Goal: Information Seeking & Learning: Learn about a topic

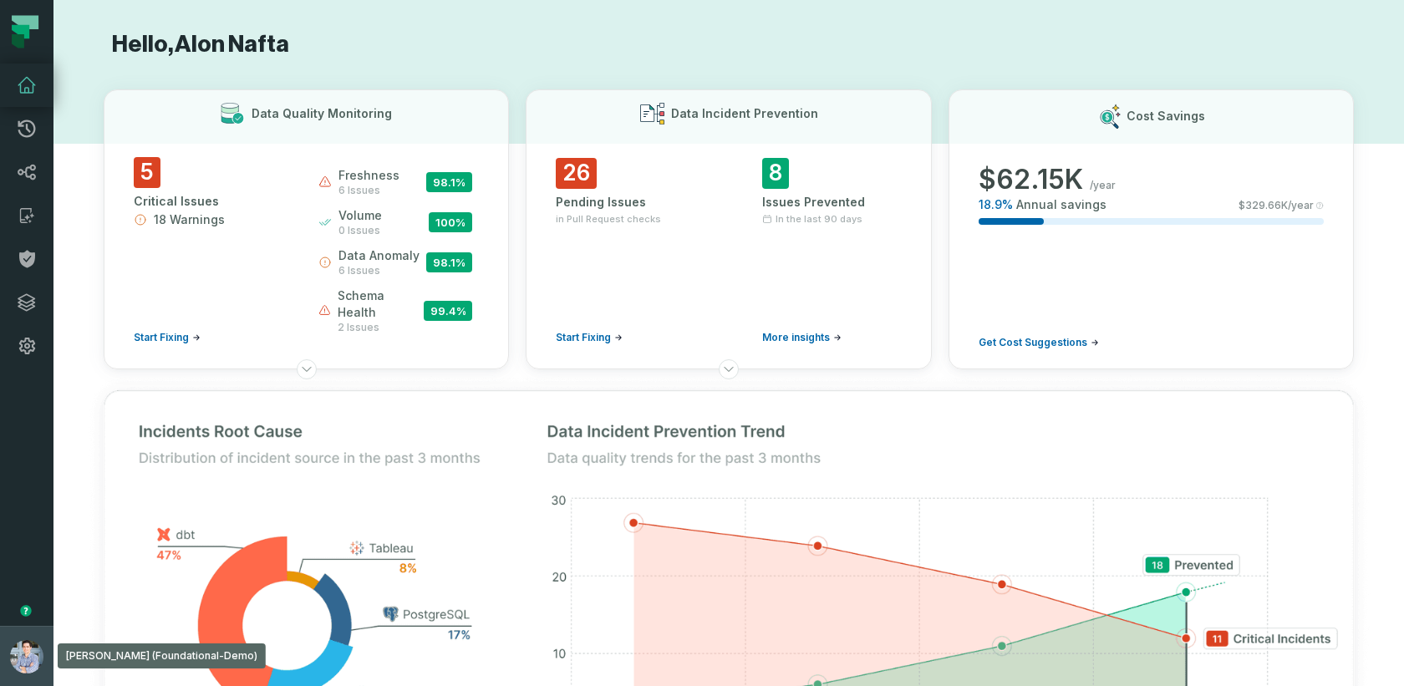
click at [7, 637] on button "[PERSON_NAME] (Foundational-Demo) [EMAIL_ADDRESS][DOMAIN_NAME]" at bounding box center [26, 656] width 53 height 60
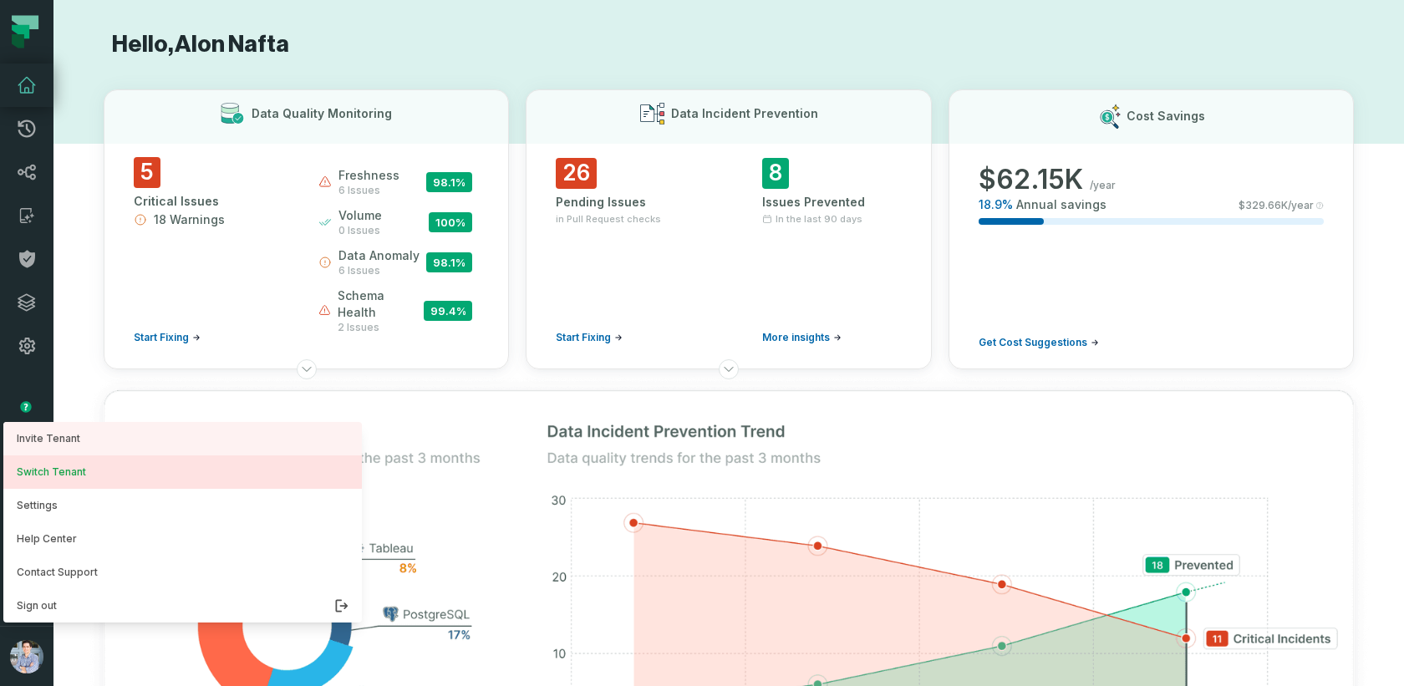
click at [106, 482] on button "Switch Tenant" at bounding box center [182, 471] width 359 height 33
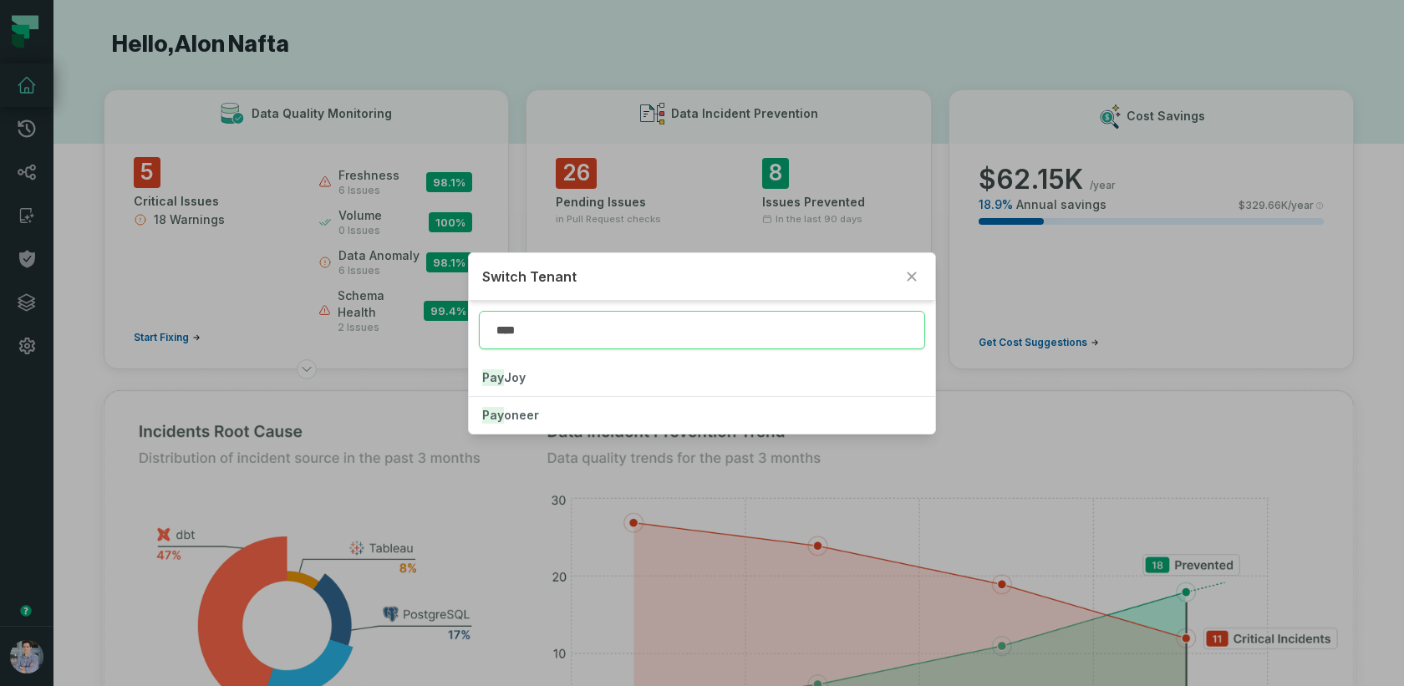
type input "*****"
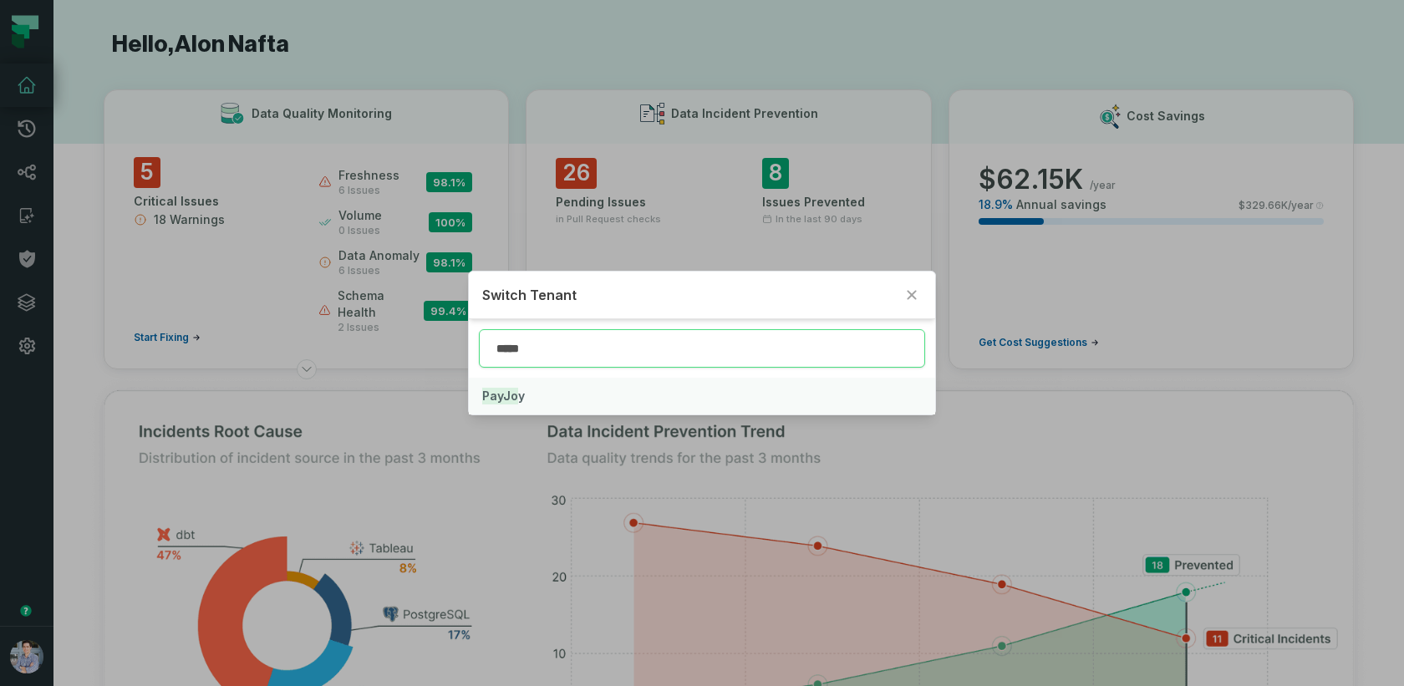
click at [523, 396] on button "PayJo y" at bounding box center [702, 396] width 466 height 37
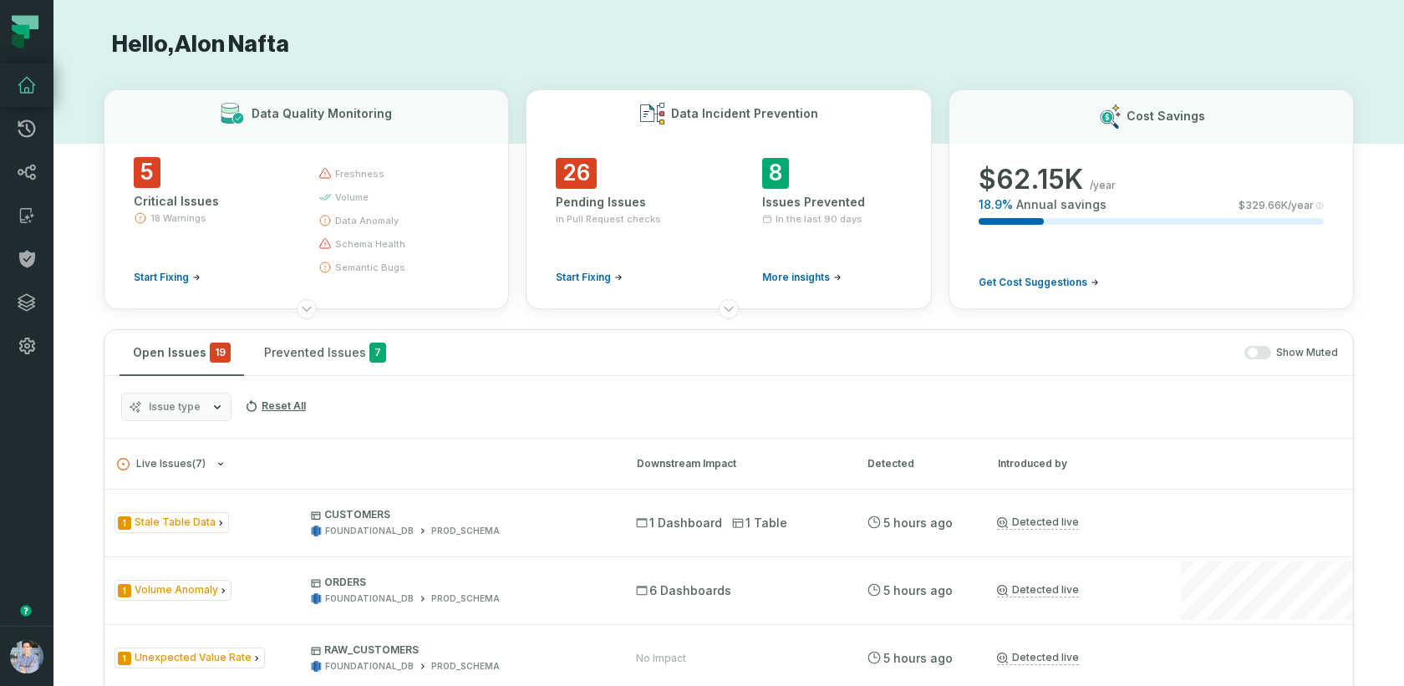
click at [800, 273] on span "More insights" at bounding box center [796, 277] width 68 height 13
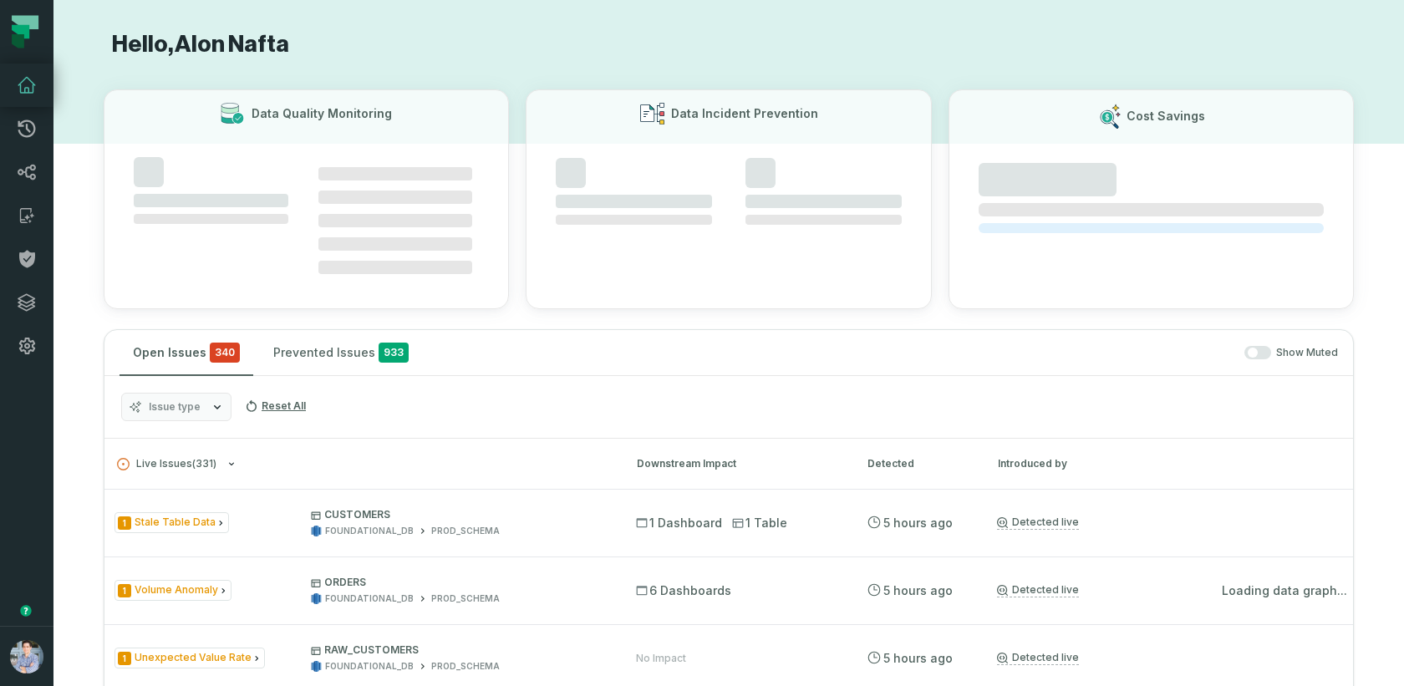
scroll to position [328, 0]
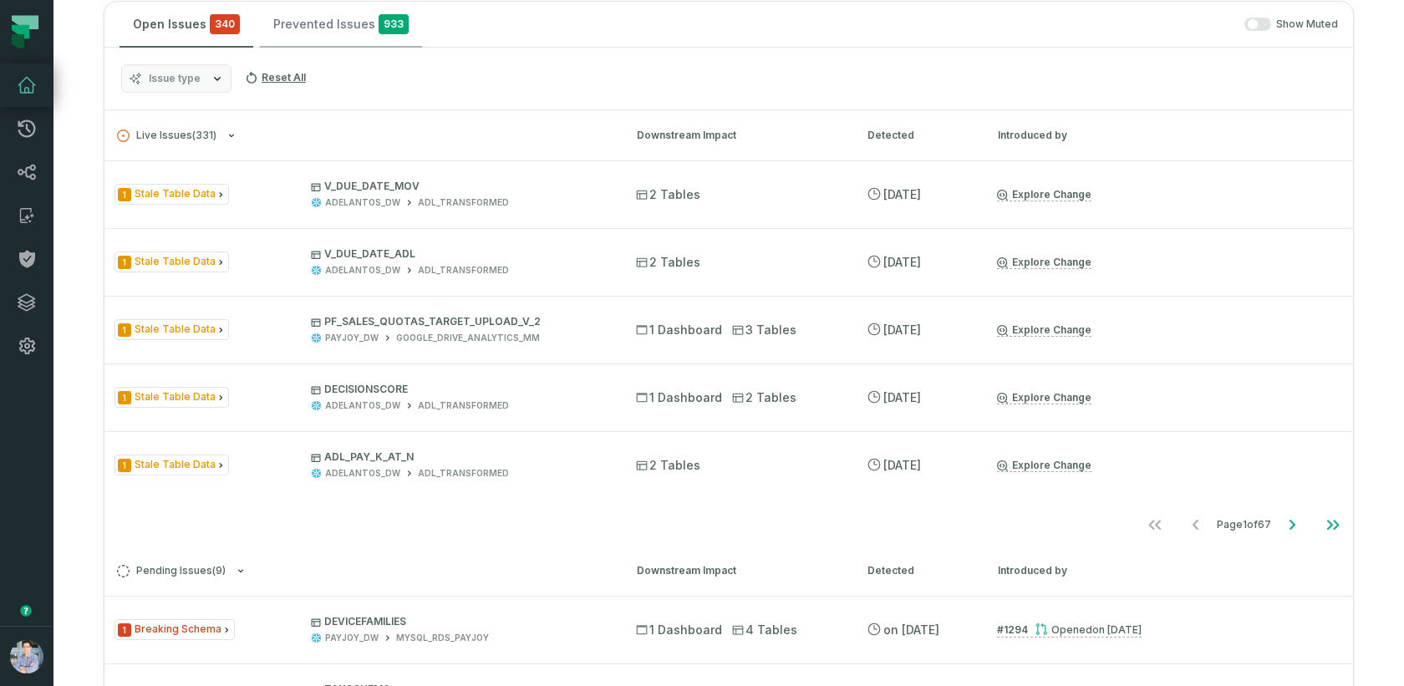
click at [328, 24] on button "Prevented Issues 933" at bounding box center [341, 24] width 162 height 45
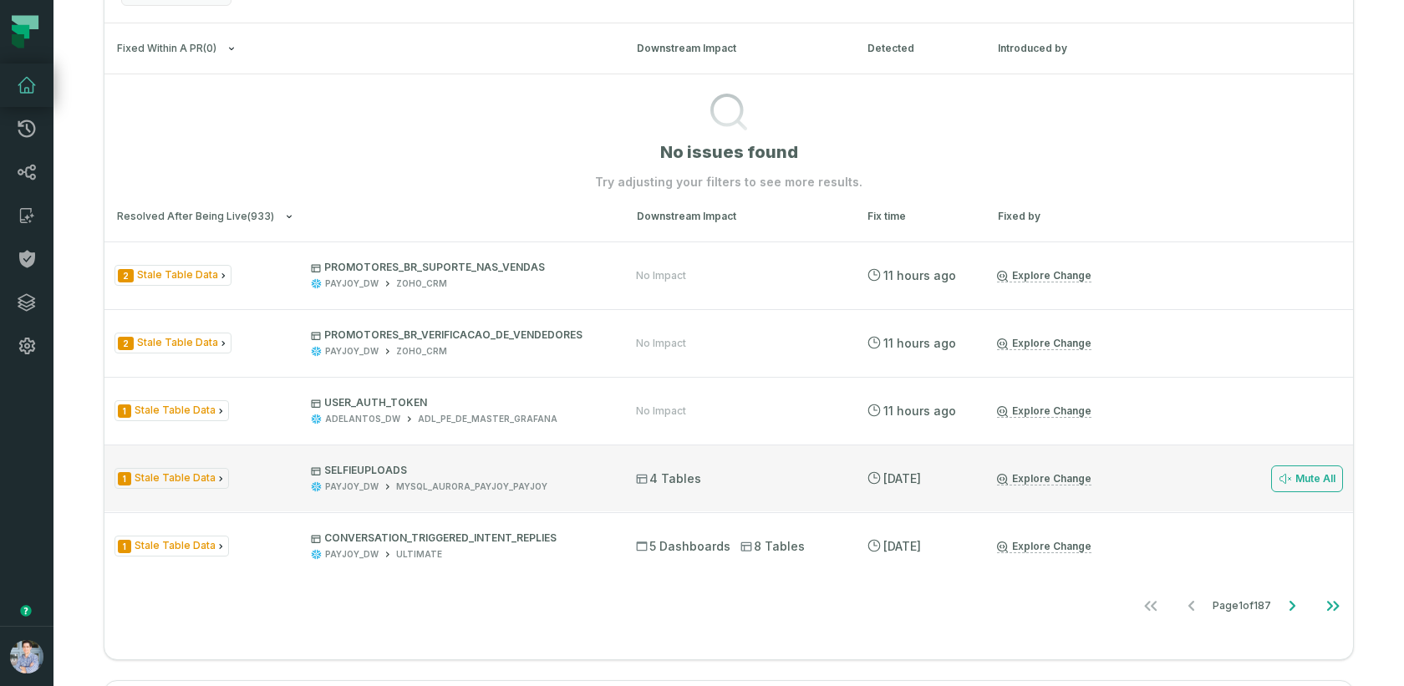
scroll to position [420, 0]
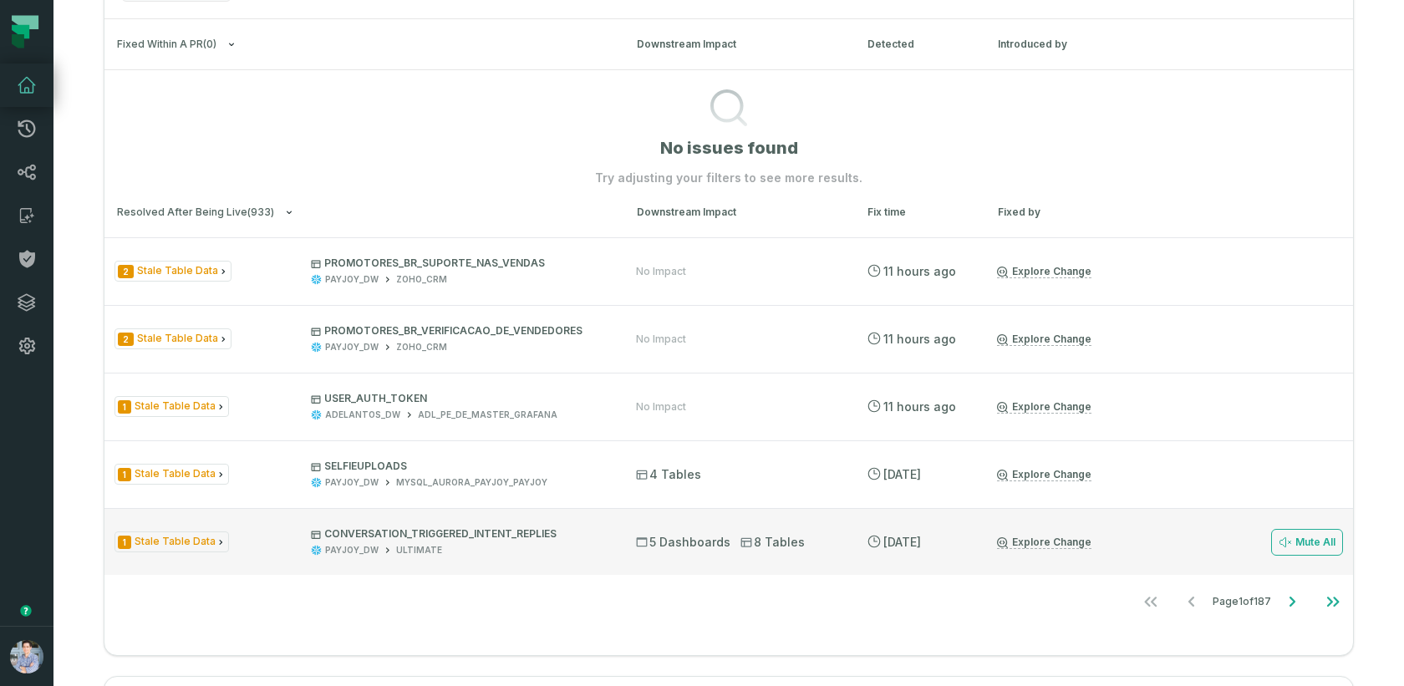
click at [1040, 538] on link "Explore Change" at bounding box center [1044, 542] width 94 height 13
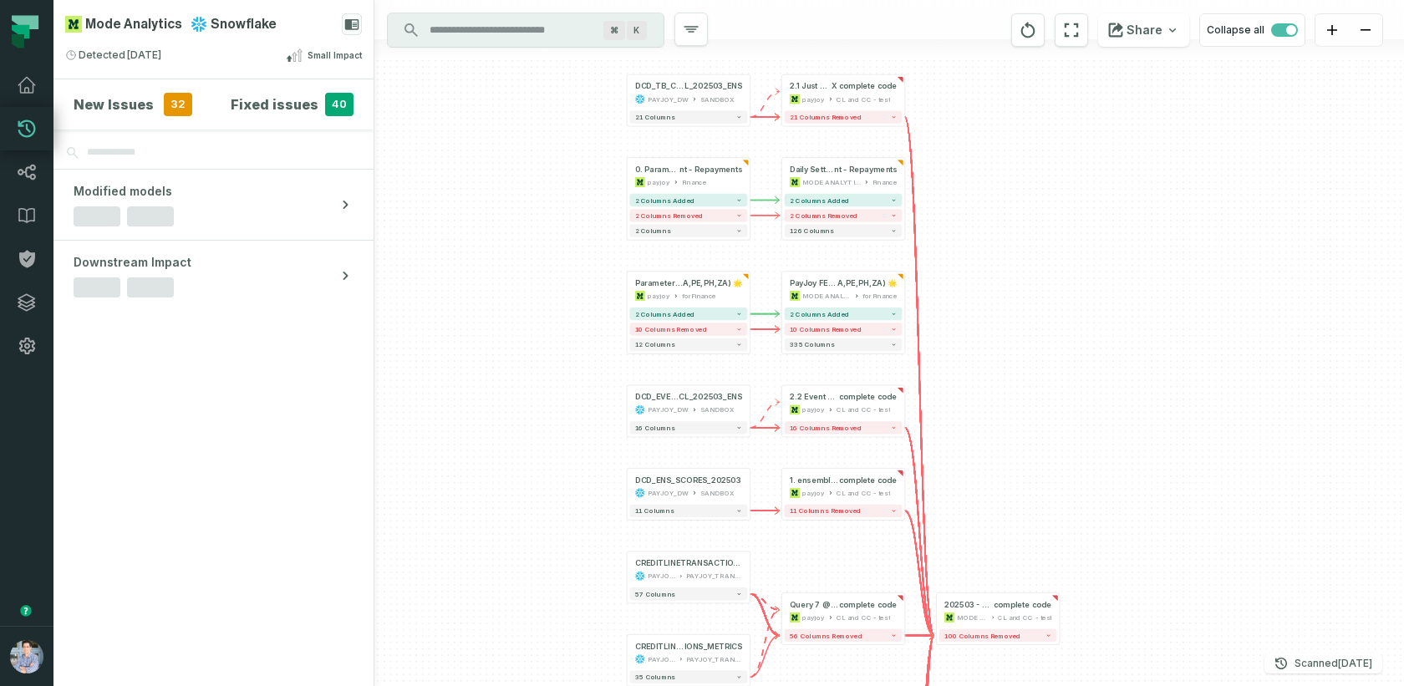
drag, startPoint x: 615, startPoint y: 242, endPoint x: 521, endPoint y: 416, distance: 197.8
click at [524, 417] on div "0. PARÁMETROS @ 16. [MIGRATED] PE_M IGRACIONES V2 payjoy PE - MERCHANT OPS MT +…" at bounding box center [889, 343] width 1030 height 686
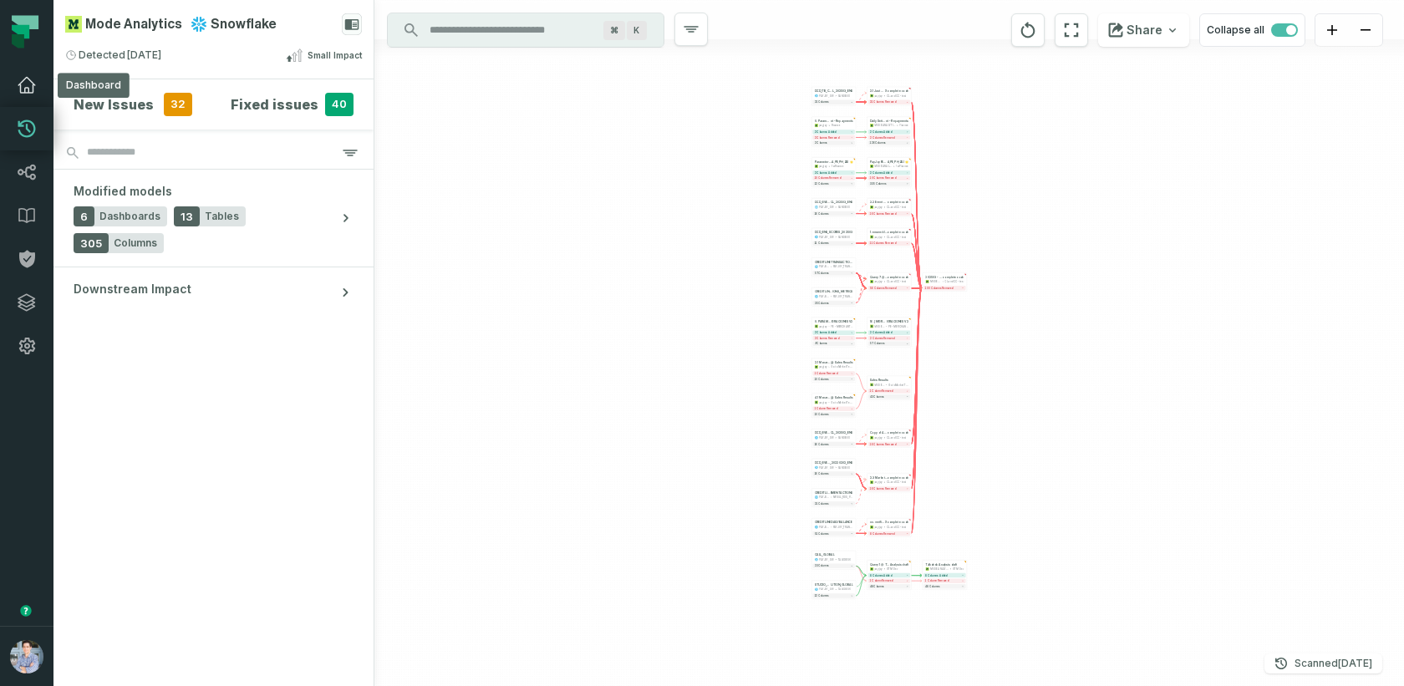
click at [40, 84] on link "Dashboard" at bounding box center [26, 85] width 53 height 43
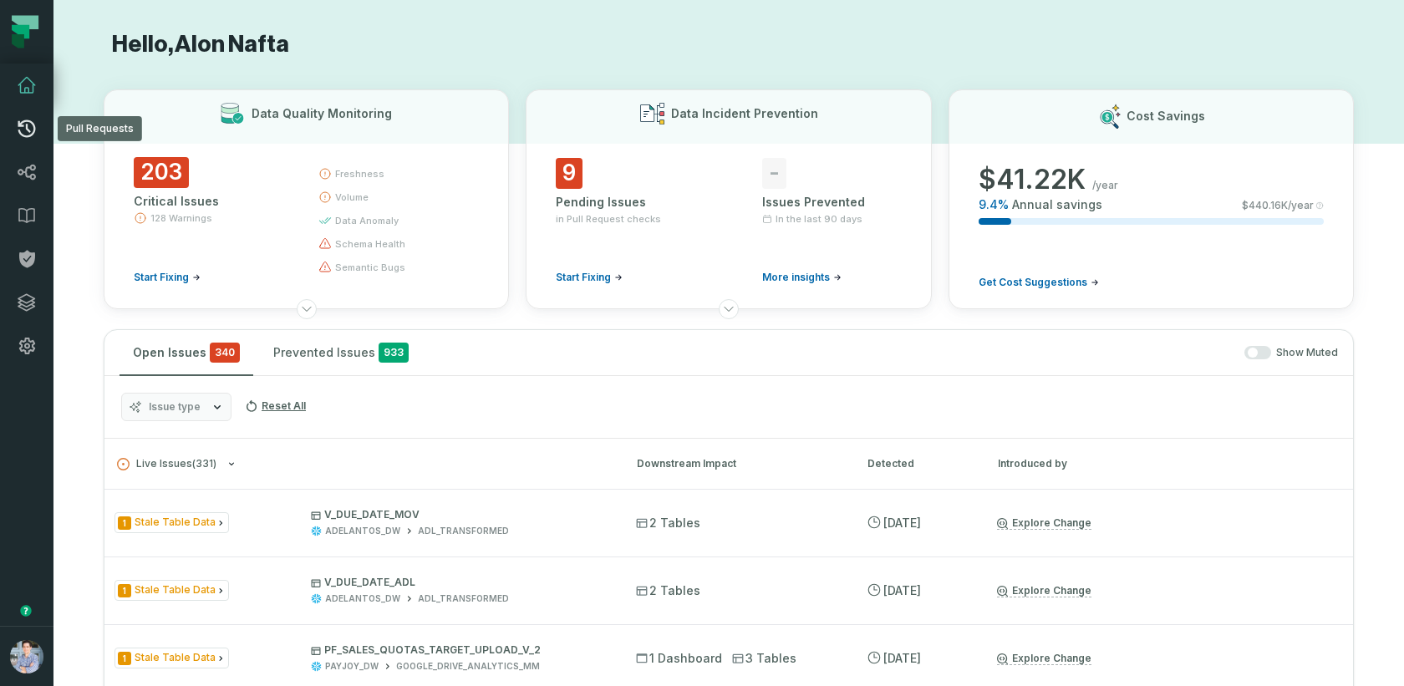
click at [33, 139] on link "Pull Requests" at bounding box center [26, 128] width 53 height 43
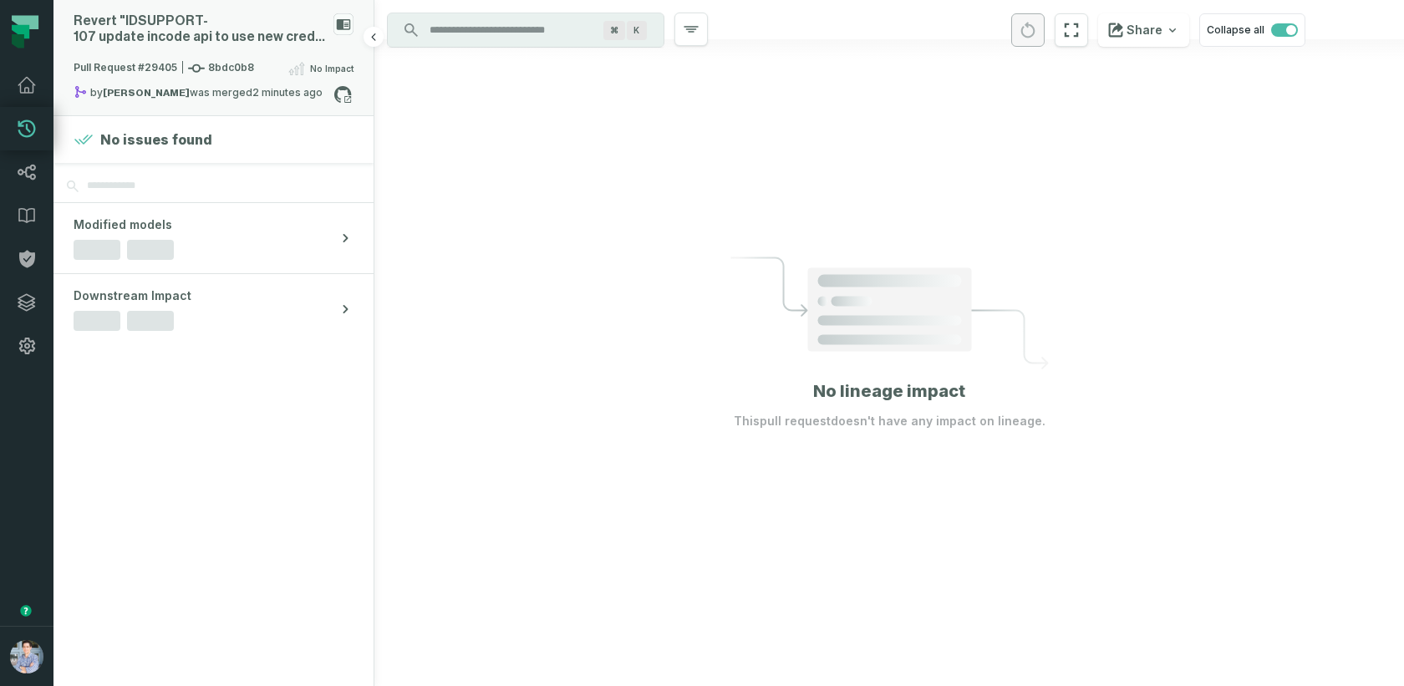
click at [287, 27] on div "Revert "IDSUPPORT- 107 update incode api to use new credentials"" at bounding box center [200, 29] width 253 height 32
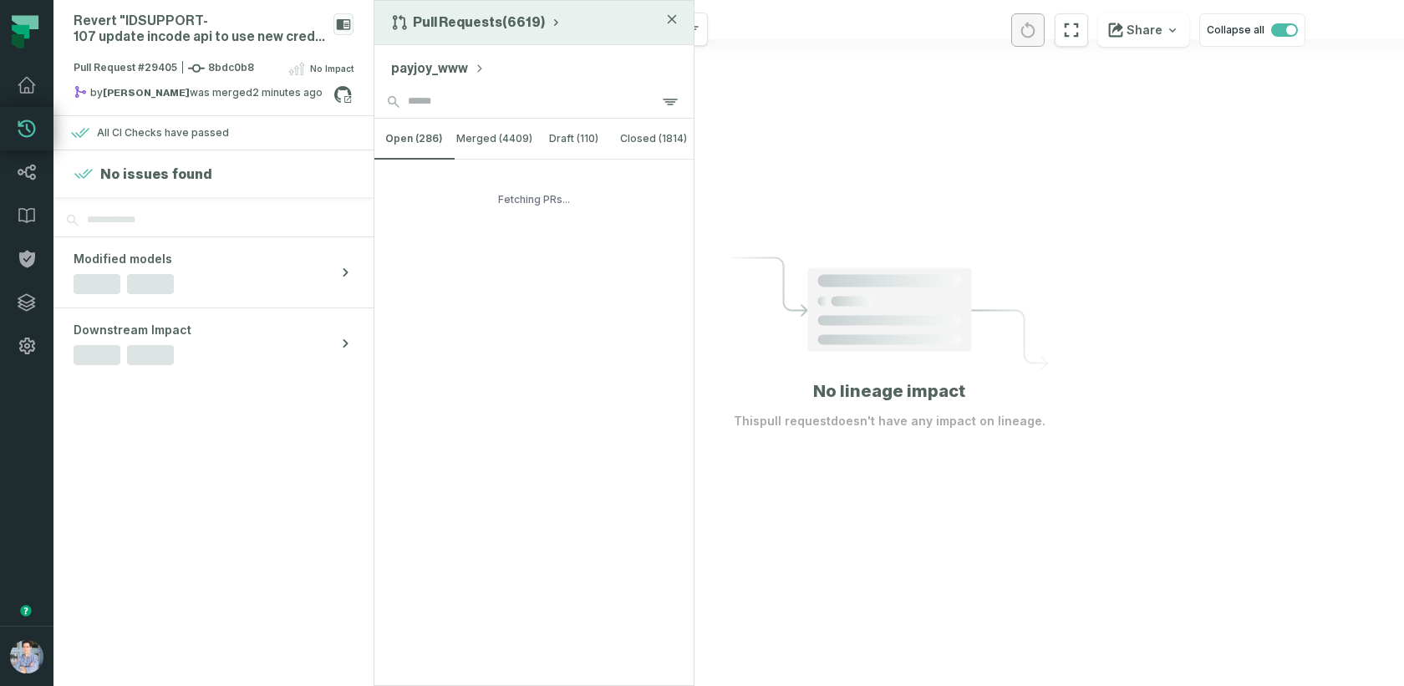
click at [449, 9] on div "Pull Requests (6619)" at bounding box center [533, 23] width 319 height 44
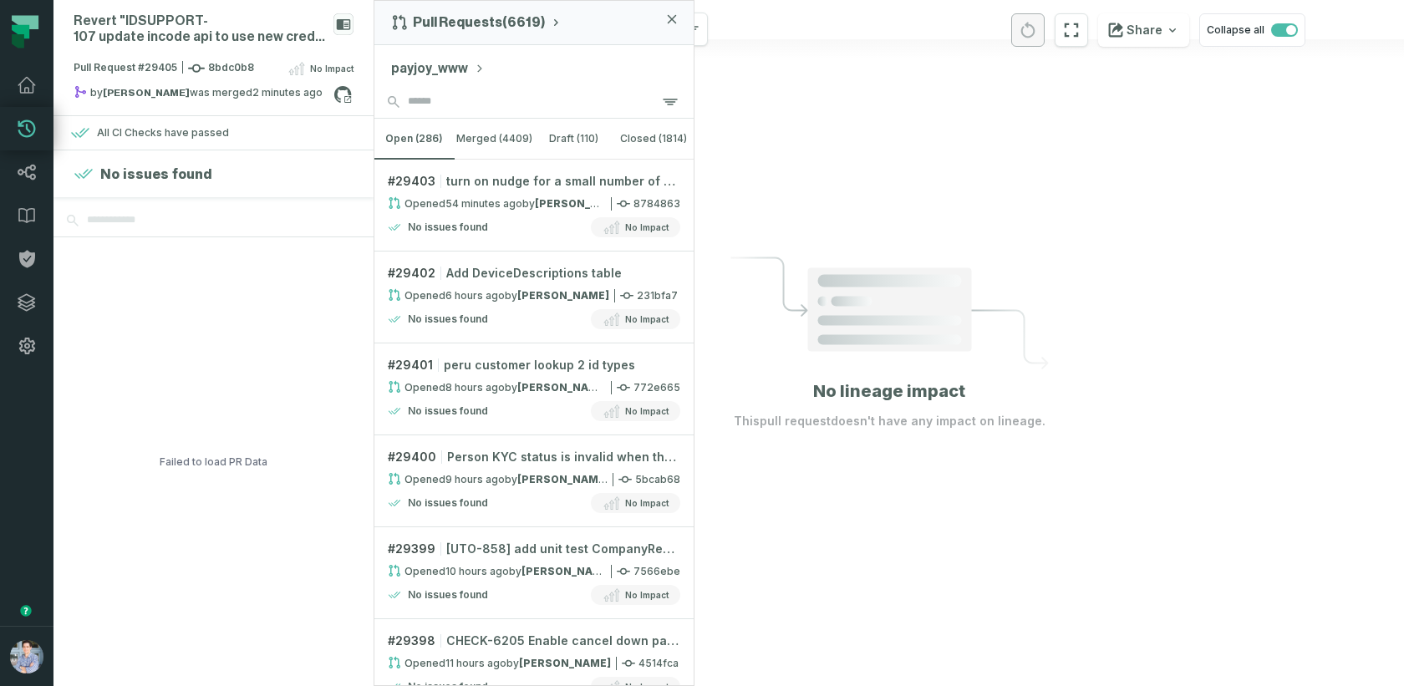
click at [455, 64] on button "payjoy_www" at bounding box center [438, 68] width 94 height 20
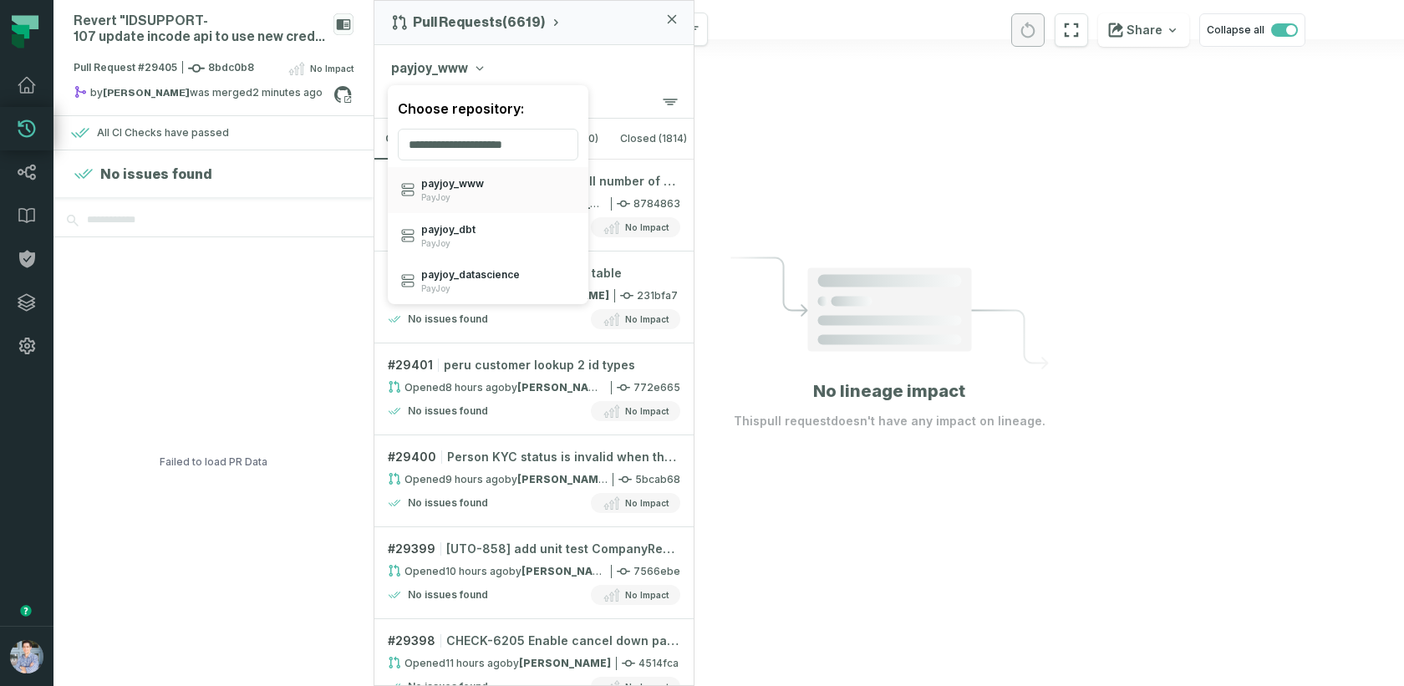
click at [597, 70] on div "payjoy_www Choose repository: payjoy_ www PayJoy payjoy_ dbt PayJoy payjoy_ dat…" at bounding box center [533, 65] width 319 height 40
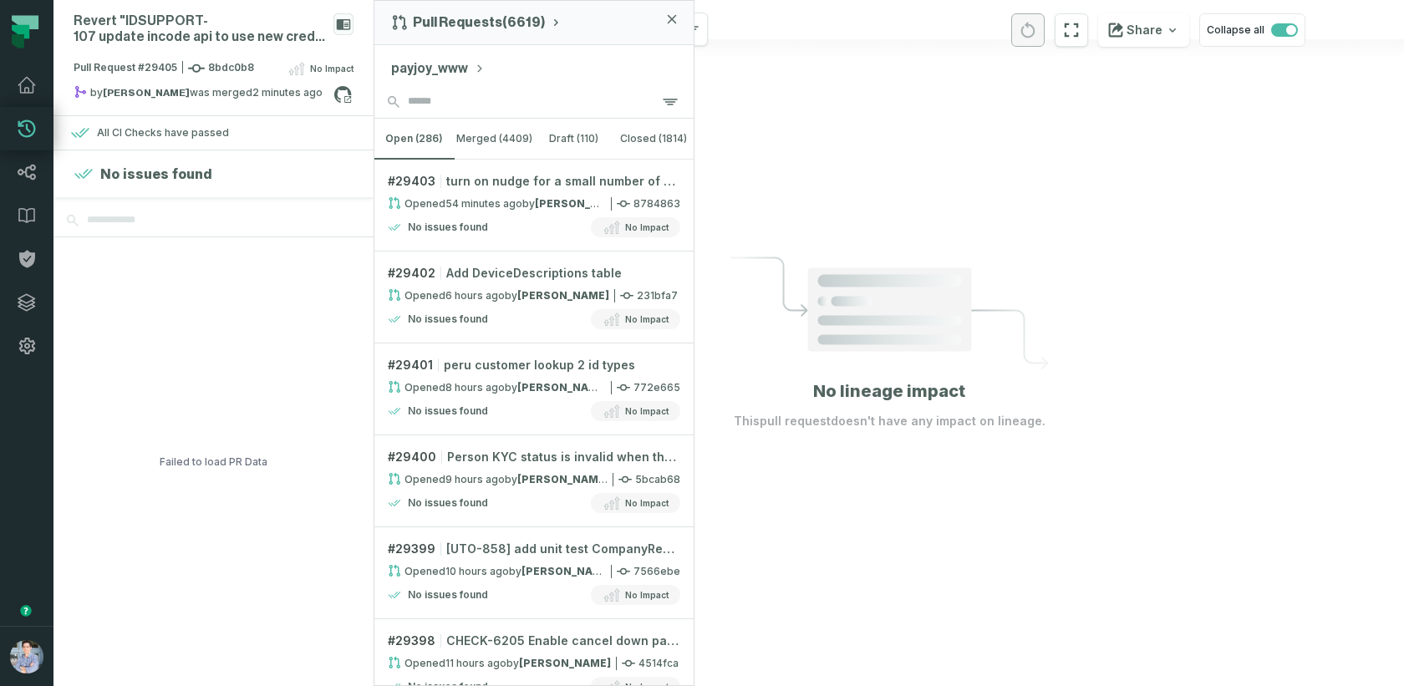
click at [456, 67] on button "payjoy_www" at bounding box center [438, 68] width 94 height 20
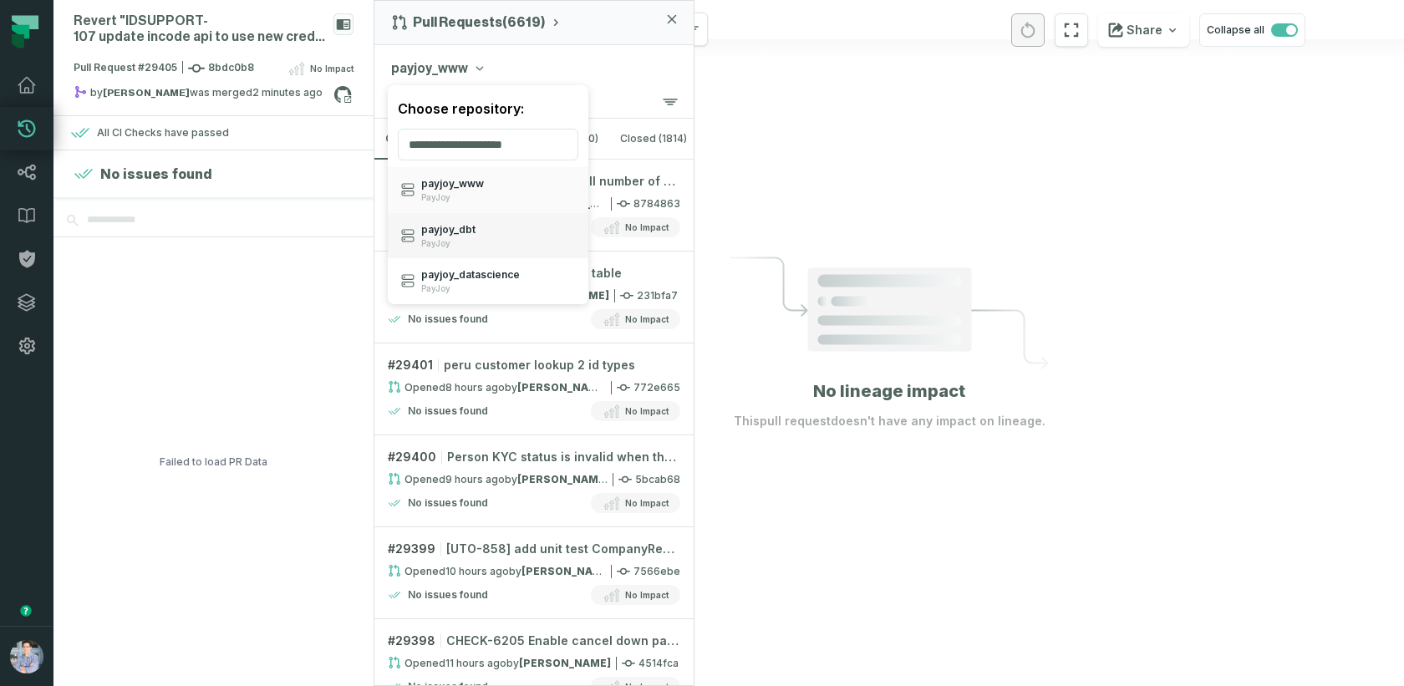
click at [461, 229] on span "payjoy_ dbt" at bounding box center [448, 229] width 54 height 13
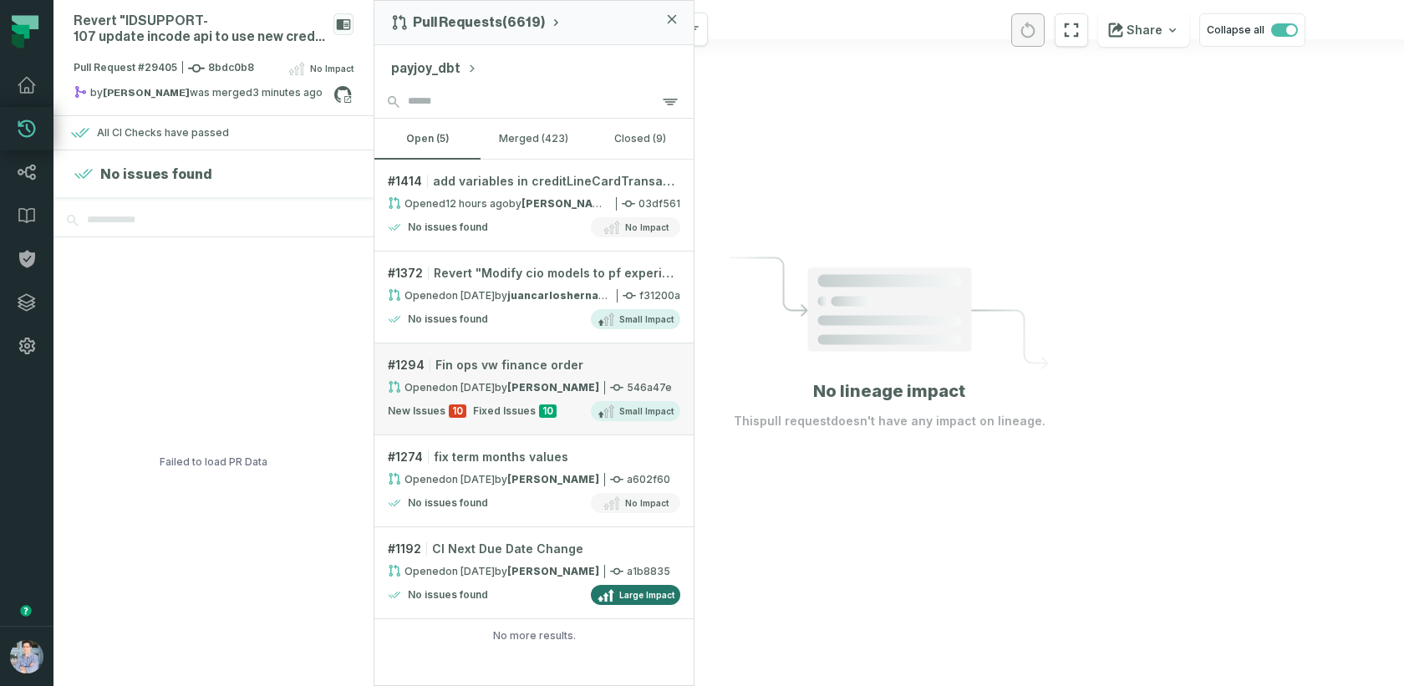
click at [501, 385] on div "Opened 6/2/2025, 2:14:19 PM by Jaime Martinez" at bounding box center [493, 387] width 211 height 14
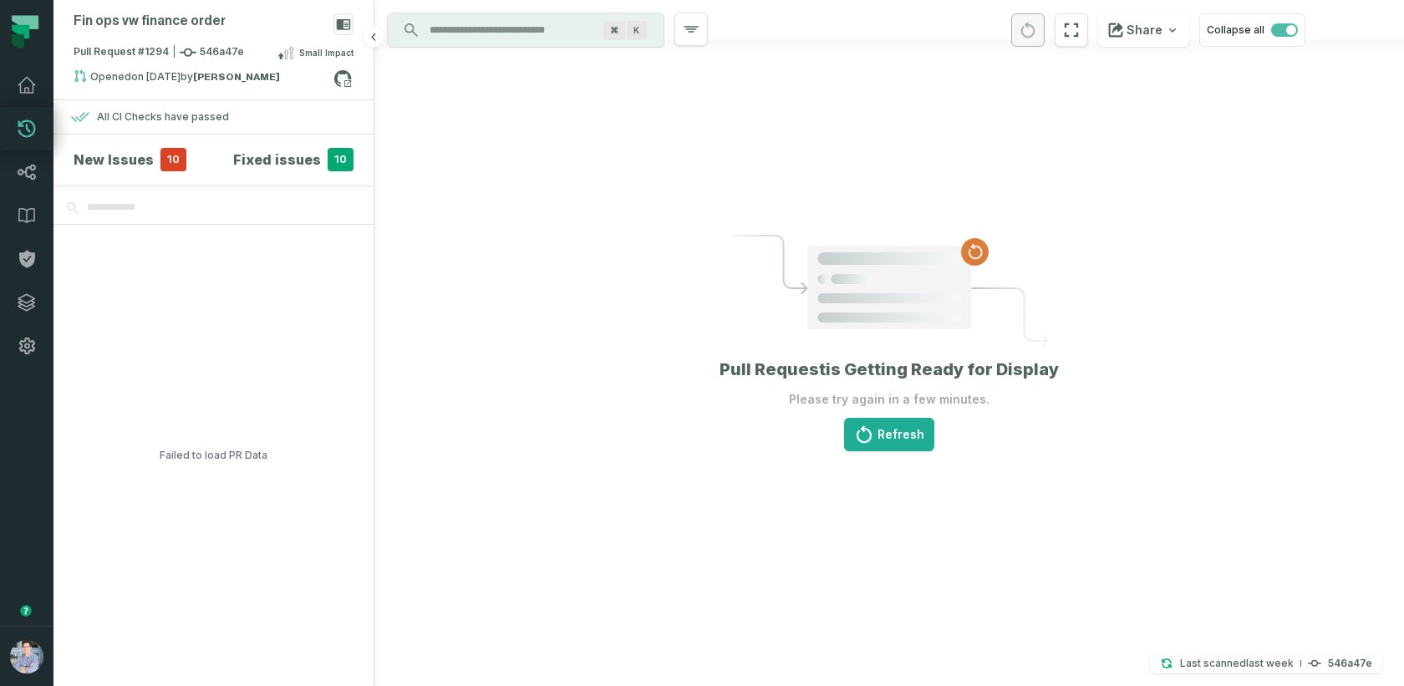
click at [275, 355] on div "Failed to load PR Data" at bounding box center [213, 456] width 320 height 462
click at [898, 435] on button "Refresh" at bounding box center [889, 434] width 90 height 33
click at [32, 98] on link "Dashboard" at bounding box center [26, 85] width 53 height 43
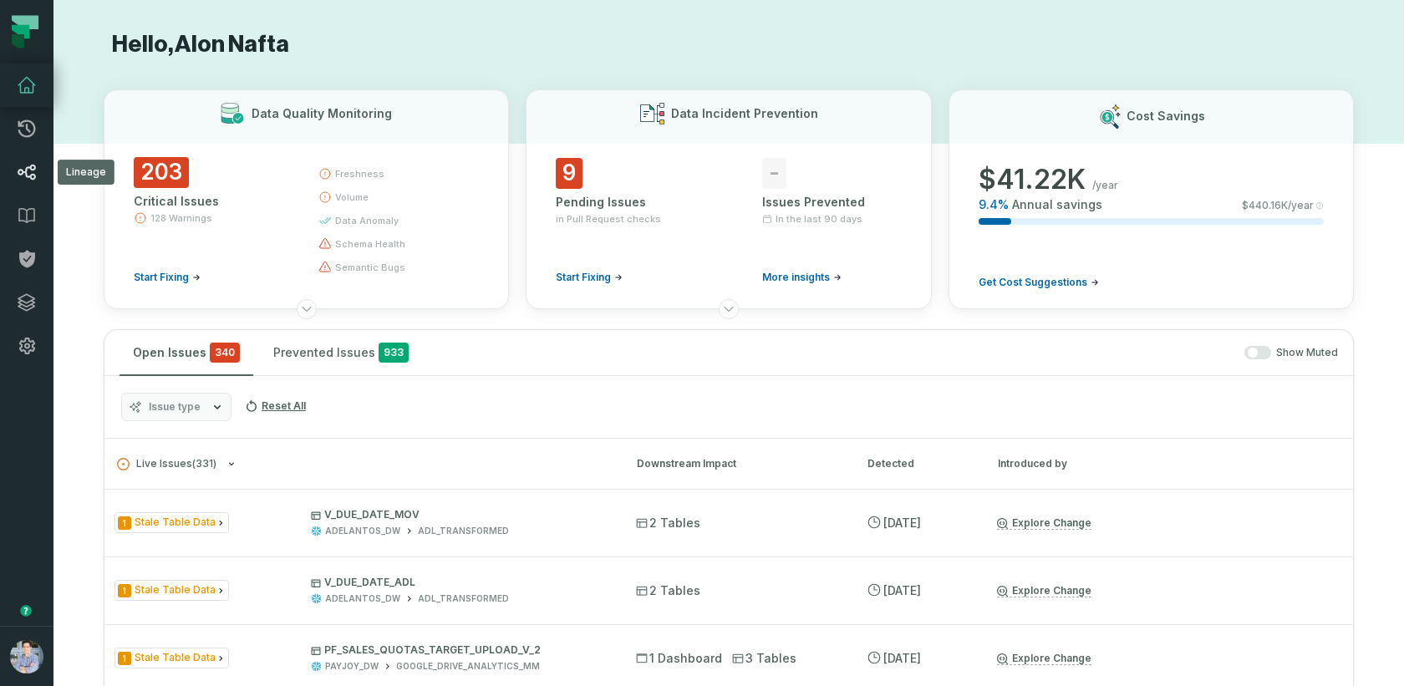
click at [28, 180] on icon at bounding box center [27, 172] width 20 height 20
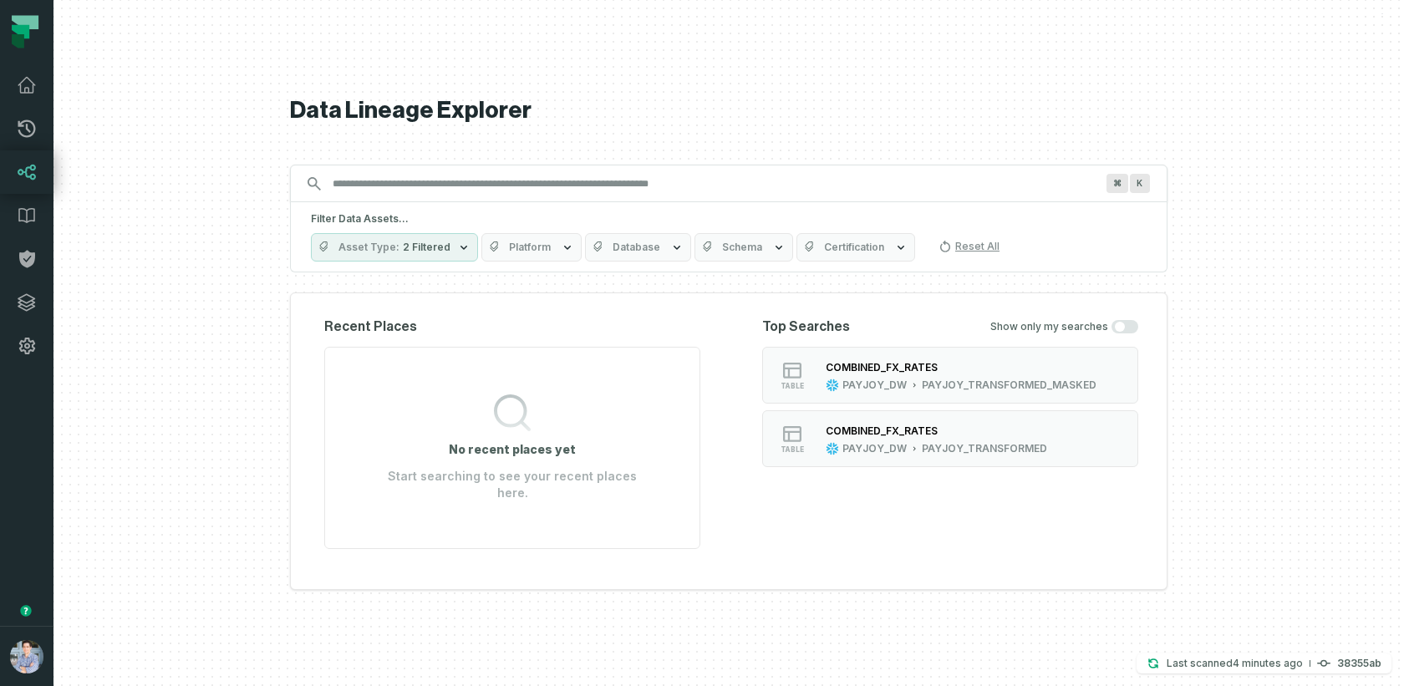
click at [490, 197] on input "Discovery Provider cmdk menu" at bounding box center [714, 183] width 782 height 27
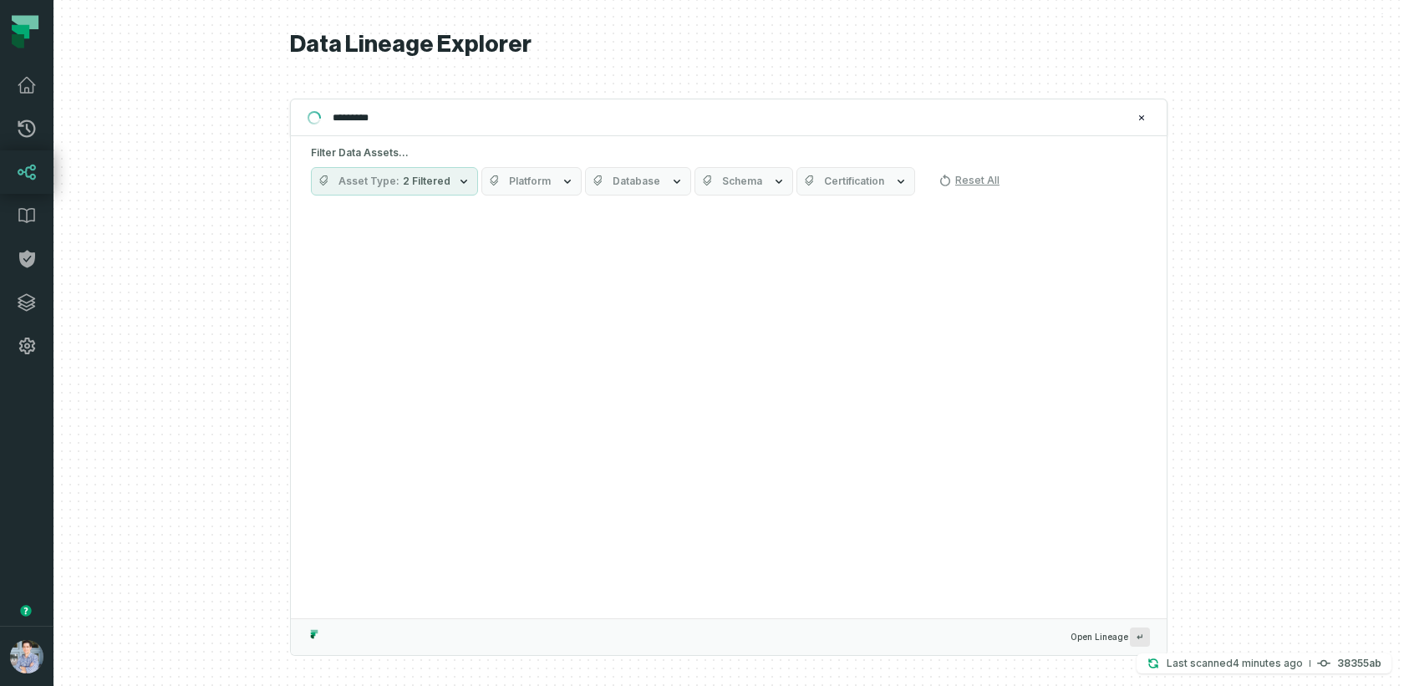
type input "**********"
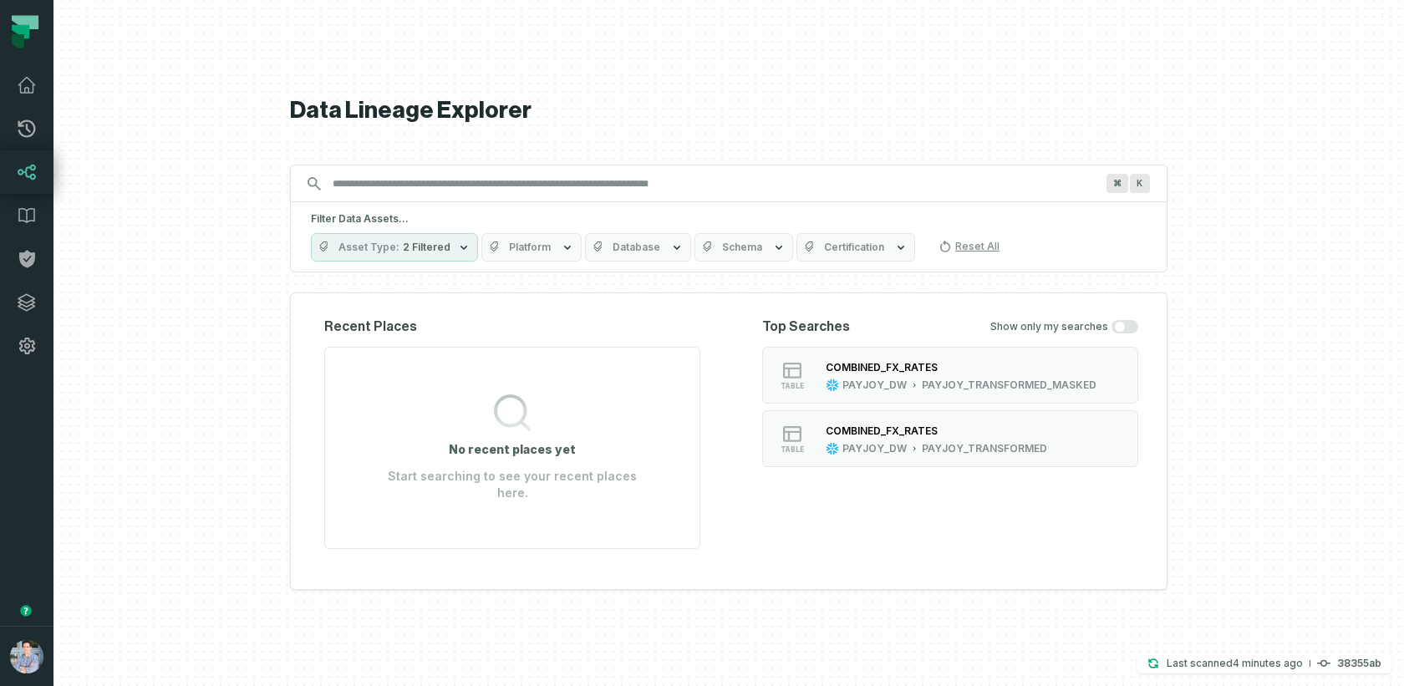
click at [560, 262] on button "Platform" at bounding box center [531, 247] width 100 height 28
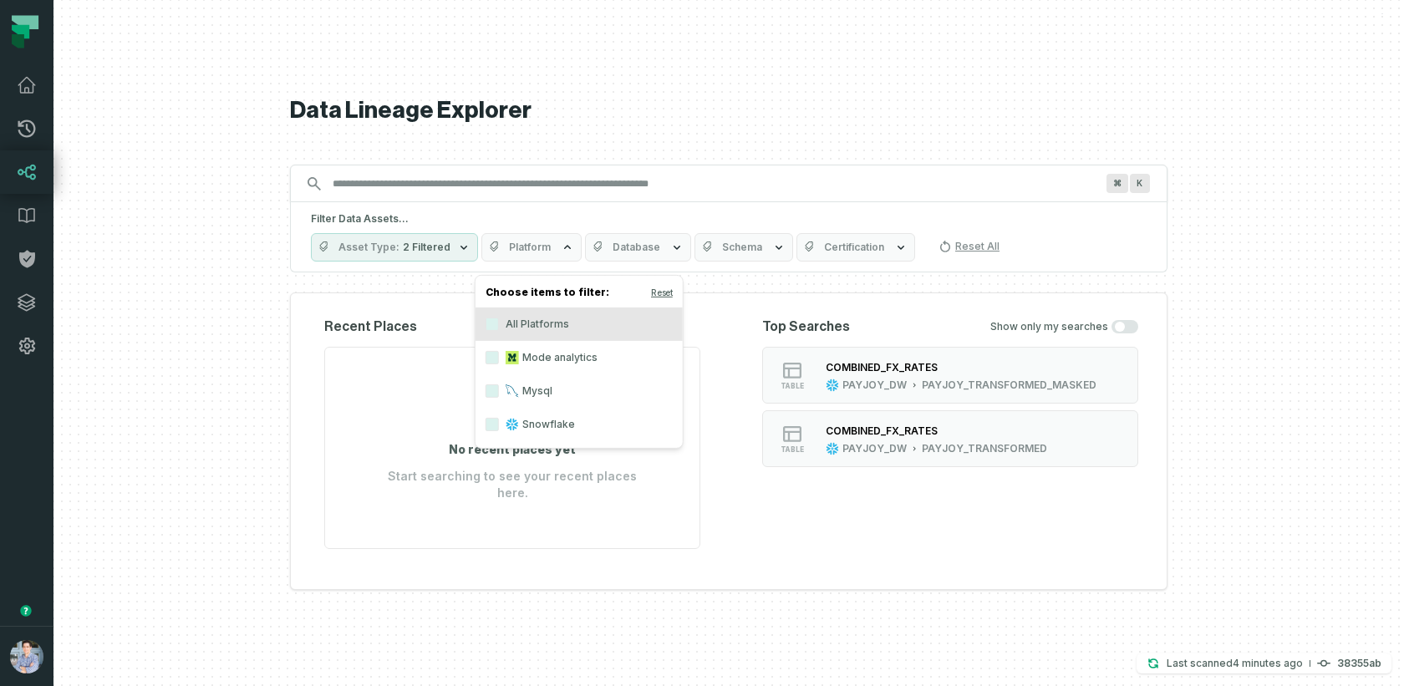
click at [535, 423] on label "Snowflake" at bounding box center [579, 424] width 207 height 33
click at [499, 423] on button "Snowflake" at bounding box center [492, 424] width 13 height 13
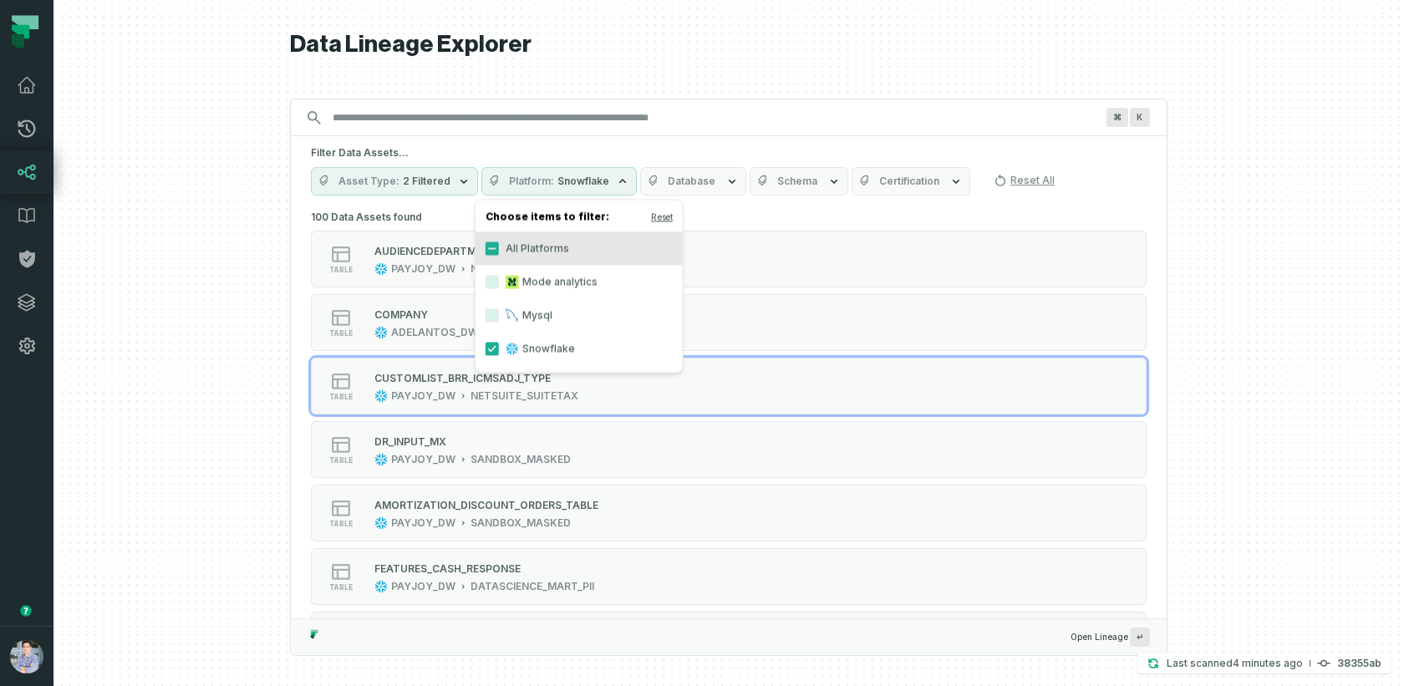
click at [202, 348] on div at bounding box center [728, 343] width 1351 height 686
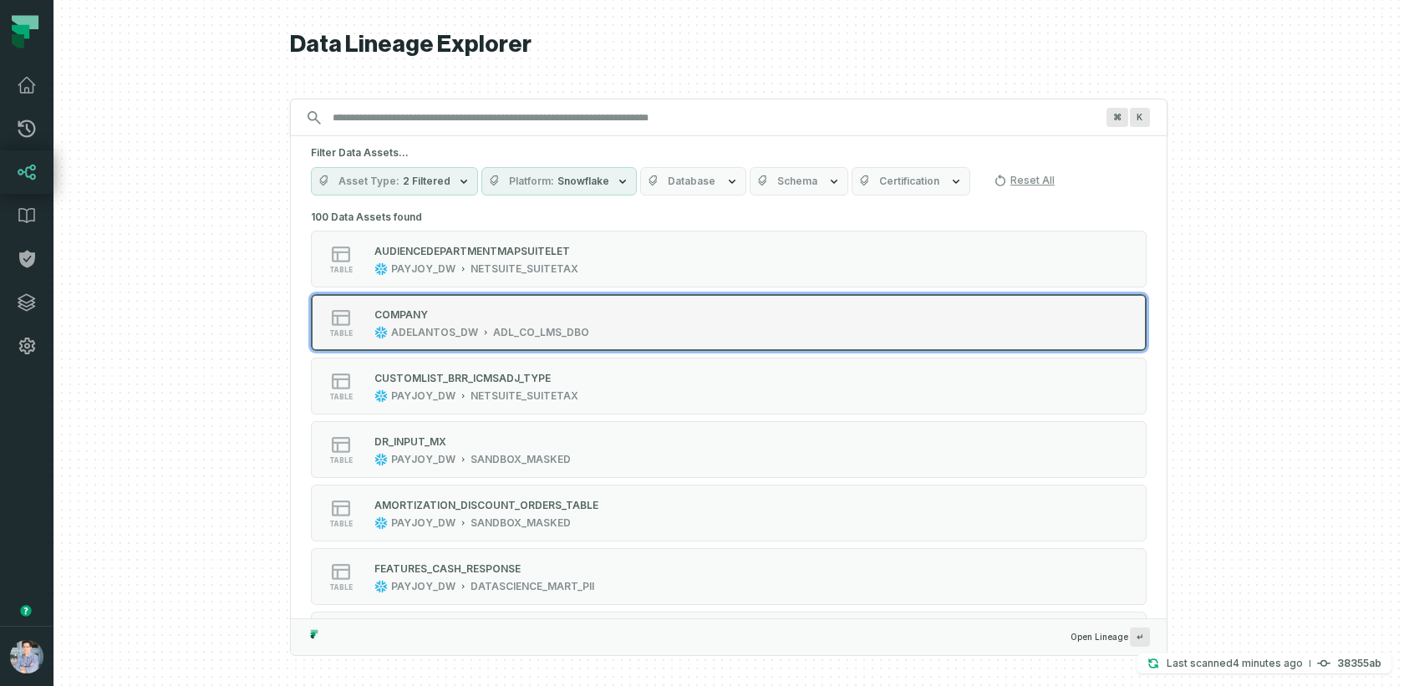
click at [409, 312] on div "COMPANY" at bounding box center [400, 314] width 53 height 13
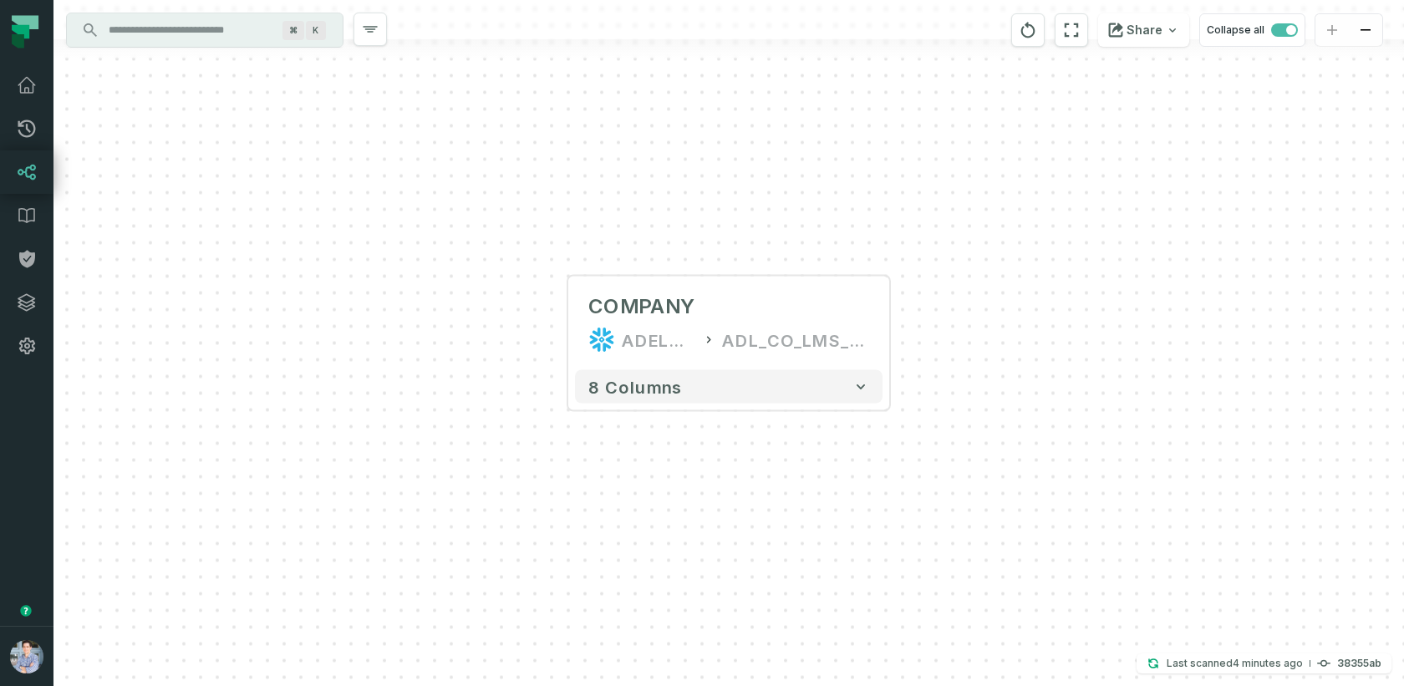
click at [205, 24] on input "Discovery Provider cmdk menu" at bounding box center [190, 30] width 182 height 27
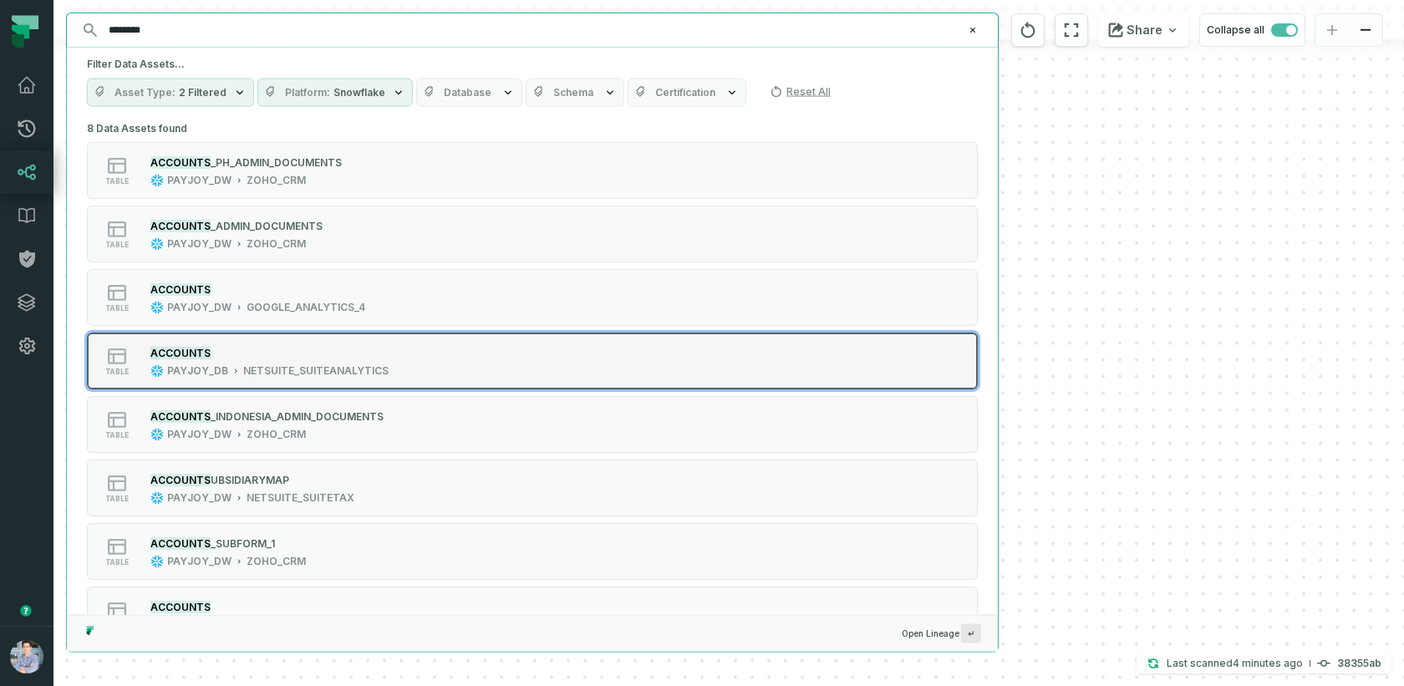
type input "********"
click at [294, 333] on button "table ACCOUNTS PAYJOY_DB NETSUITE_SUITEANALYTICS" at bounding box center [532, 361] width 891 height 57
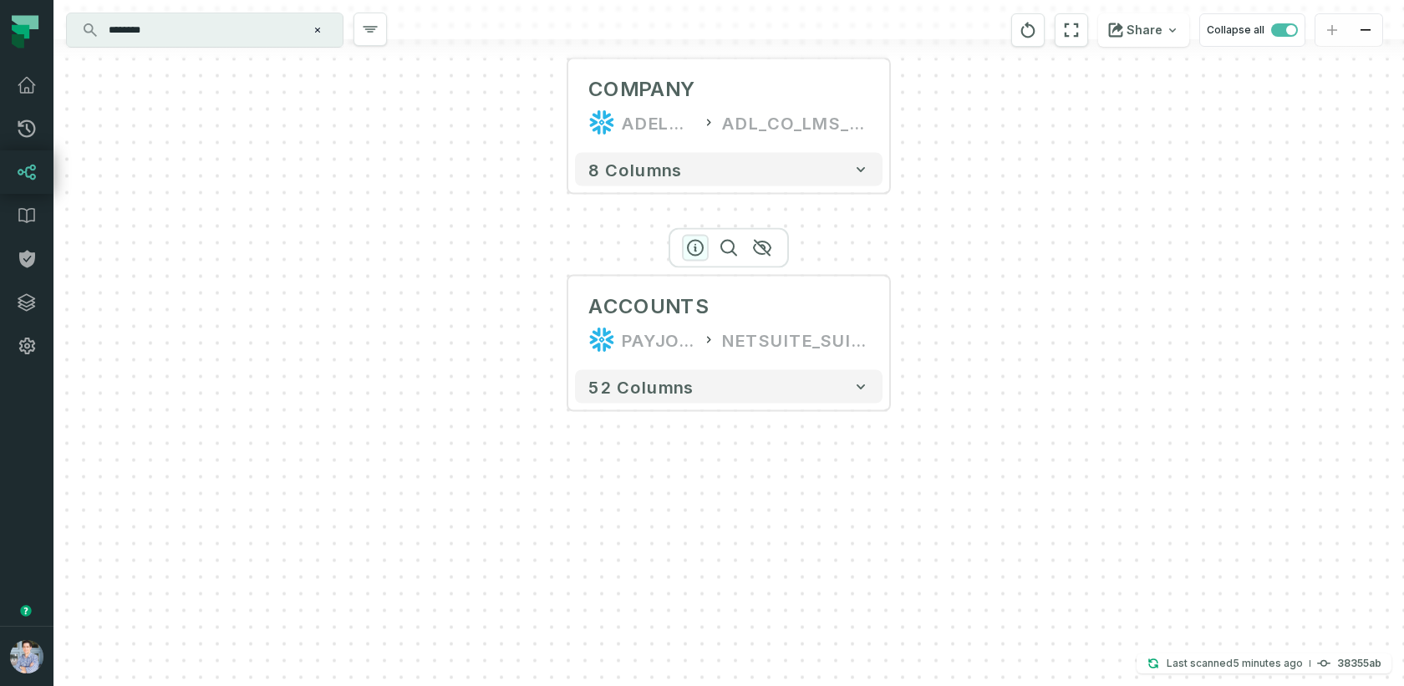
click at [688, 247] on icon "button" at bounding box center [695, 248] width 15 height 15
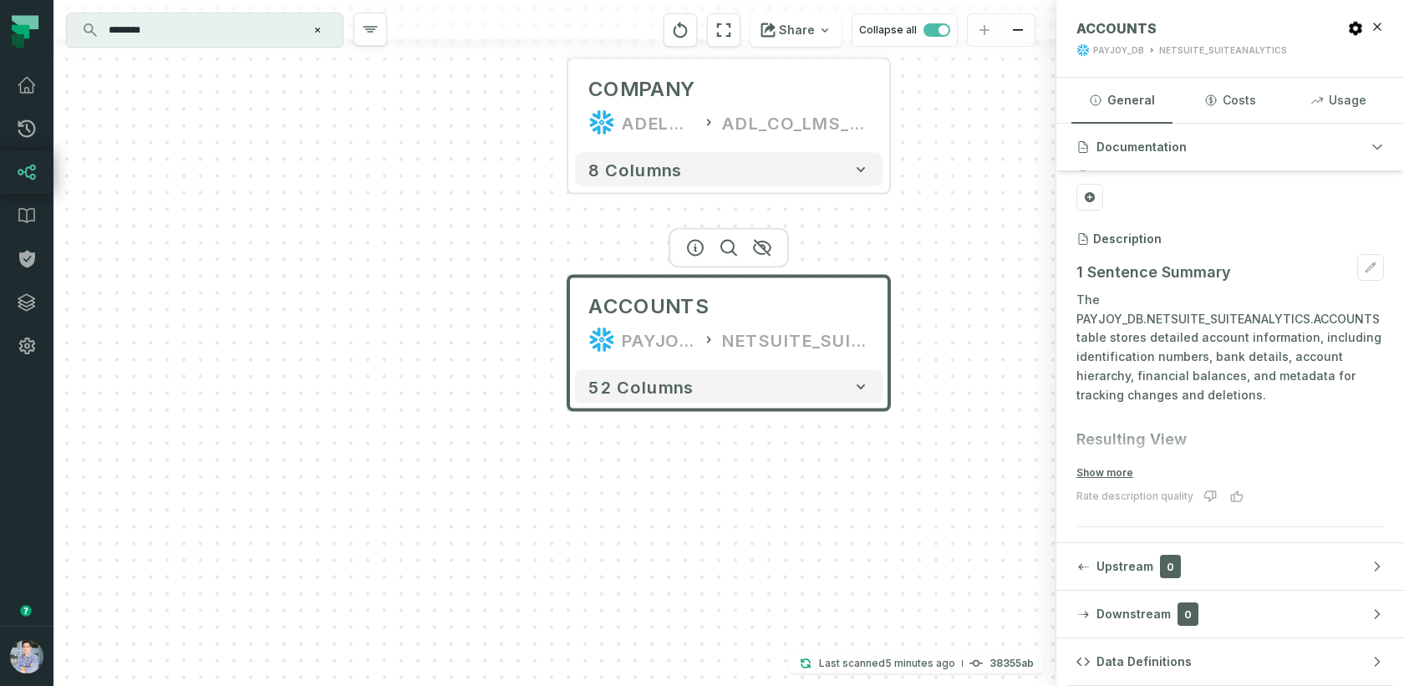
scroll to position [92, 0]
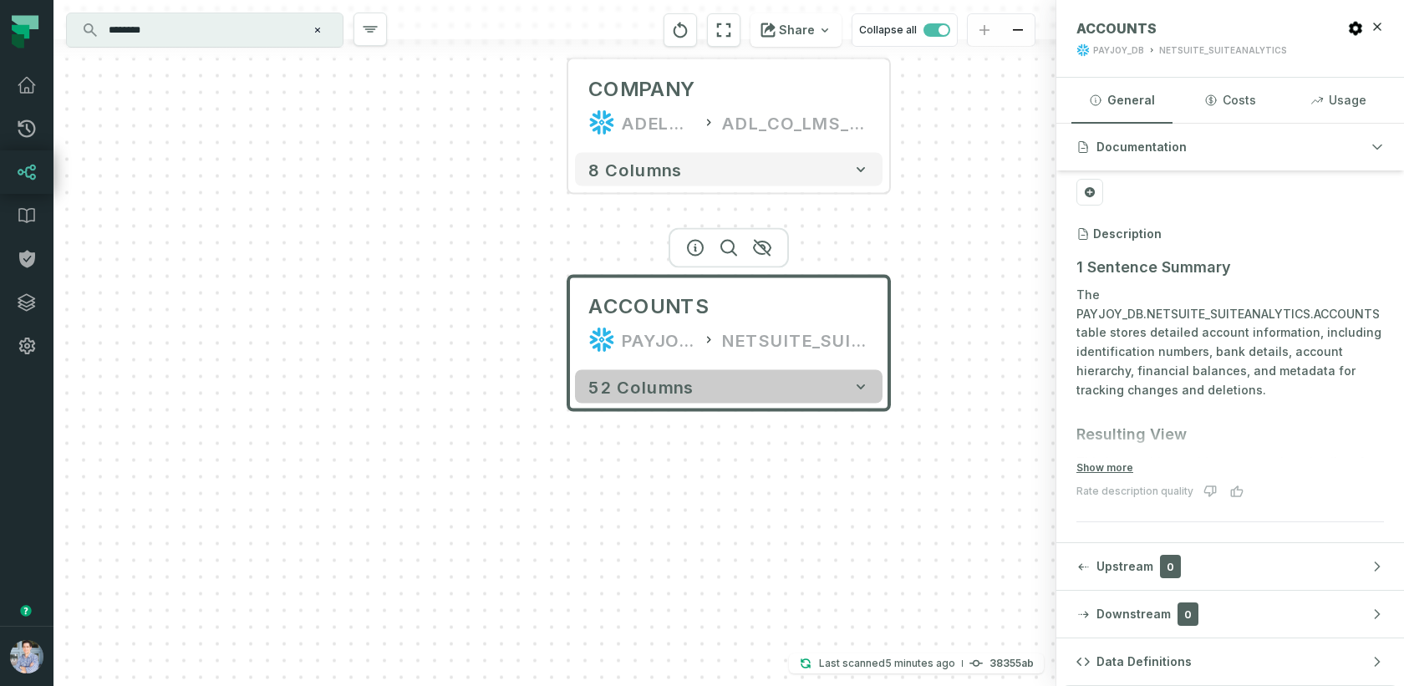
click at [726, 377] on button "52 columns" at bounding box center [729, 386] width 308 height 33
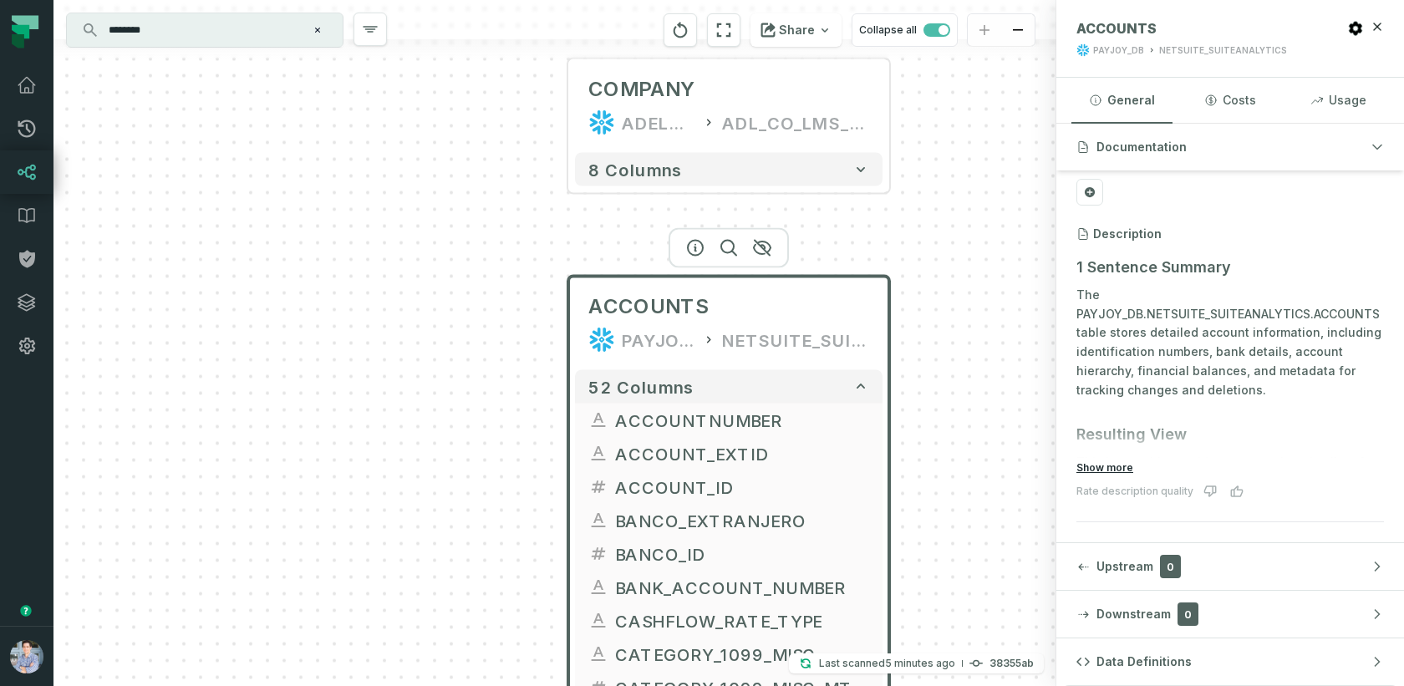
click at [1102, 466] on button "Show more" at bounding box center [1104, 467] width 57 height 13
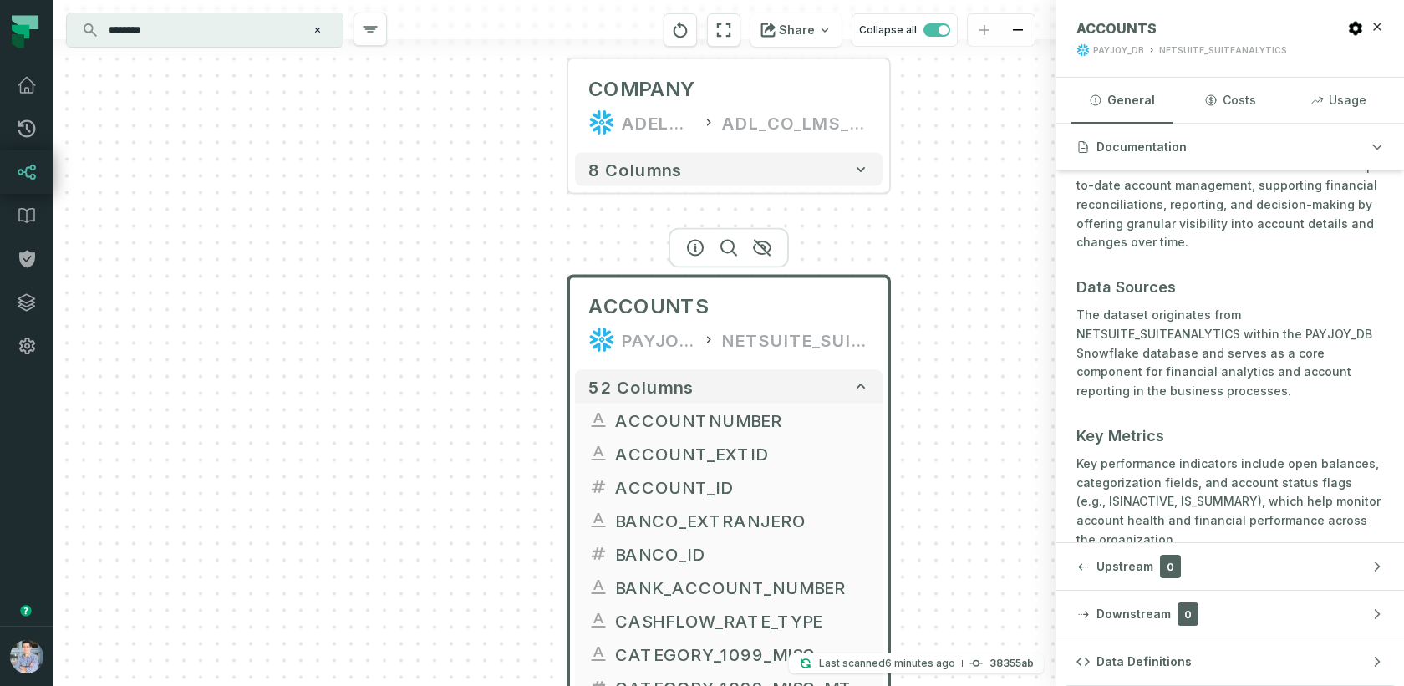
scroll to position [595, 0]
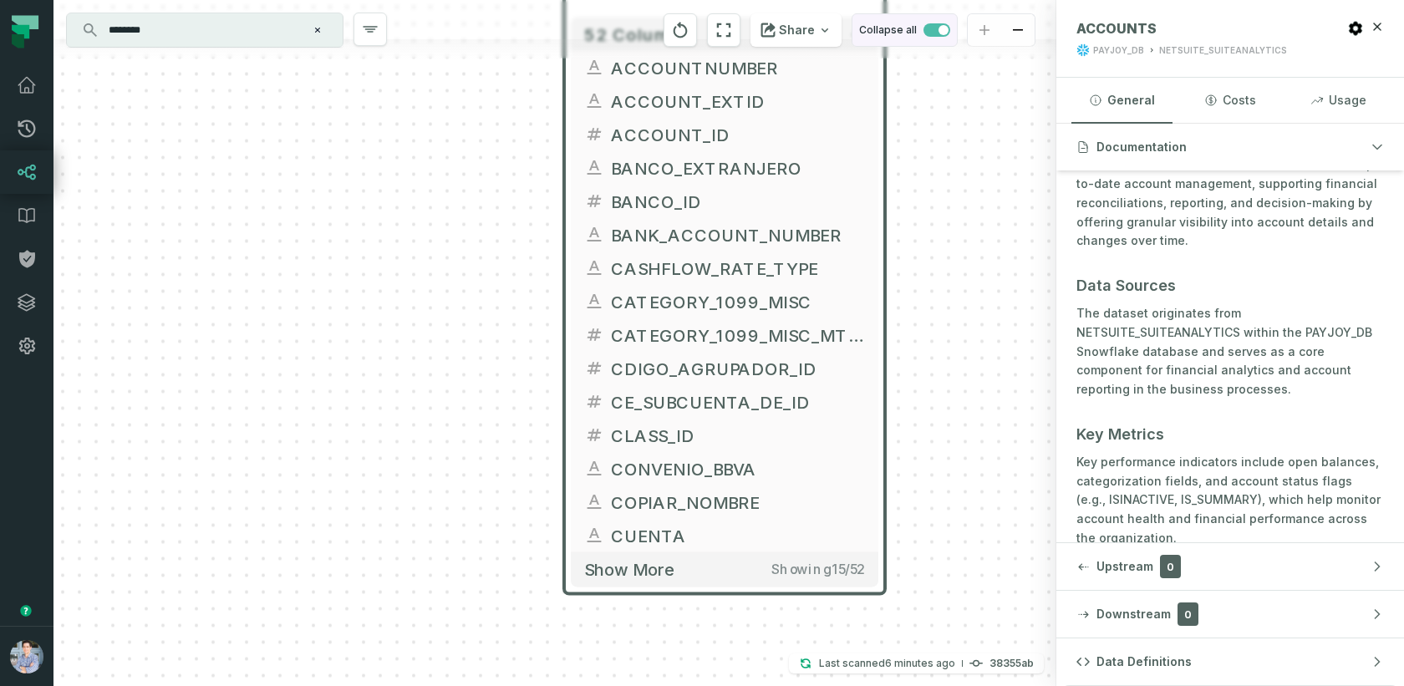
drag, startPoint x: 925, startPoint y: 388, endPoint x: 921, endPoint y: 35, distance: 352.7
click at [921, 35] on div "COMPANY ADELANTOS_DW ADL_CO_LMS_DBO 8 columns ACCOUNTS PAYJOY_DB NETSUITE_SUITE…" at bounding box center [554, 343] width 1003 height 686
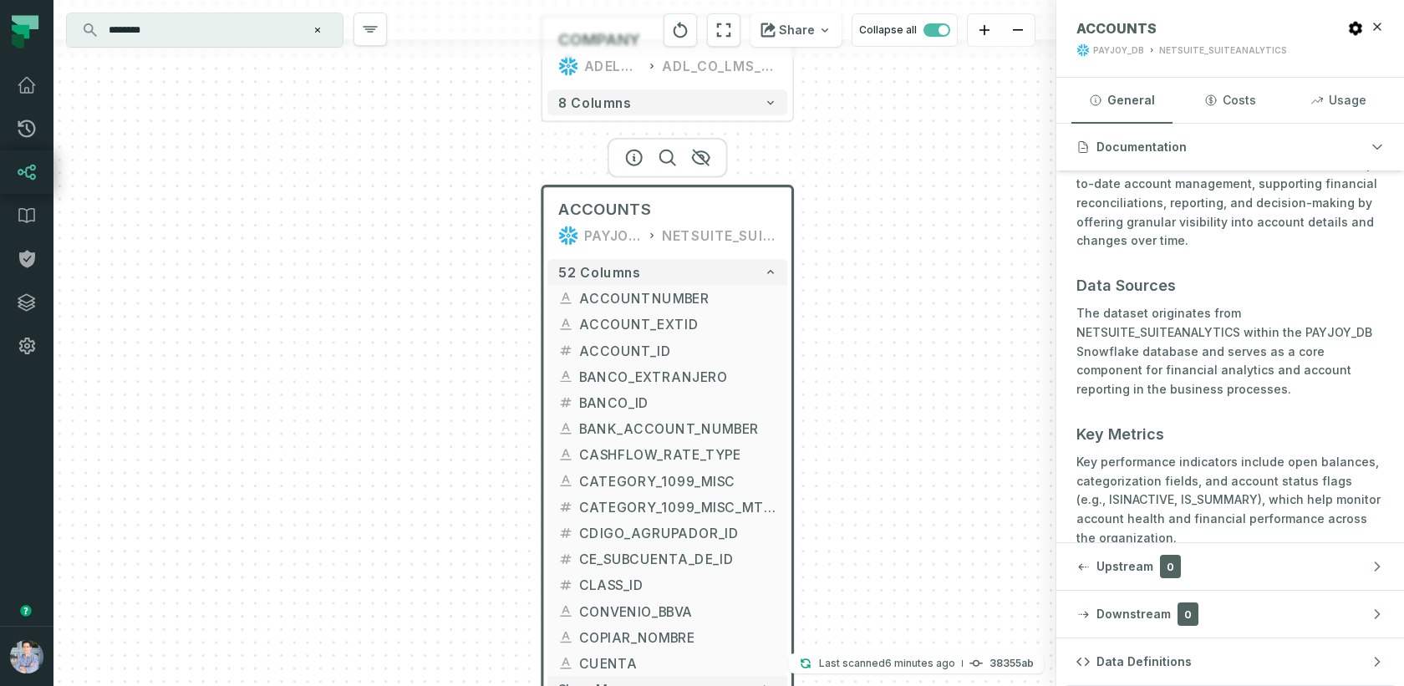
drag, startPoint x: 948, startPoint y: 152, endPoint x: 842, endPoint y: 357, distance: 230.6
click at [842, 357] on div "COMPANY ADELANTOS_DW ADL_CO_LMS_DBO 8 columns ACCOUNTS PAYJOY_DB NETSUITE_SUITE…" at bounding box center [554, 343] width 1003 height 686
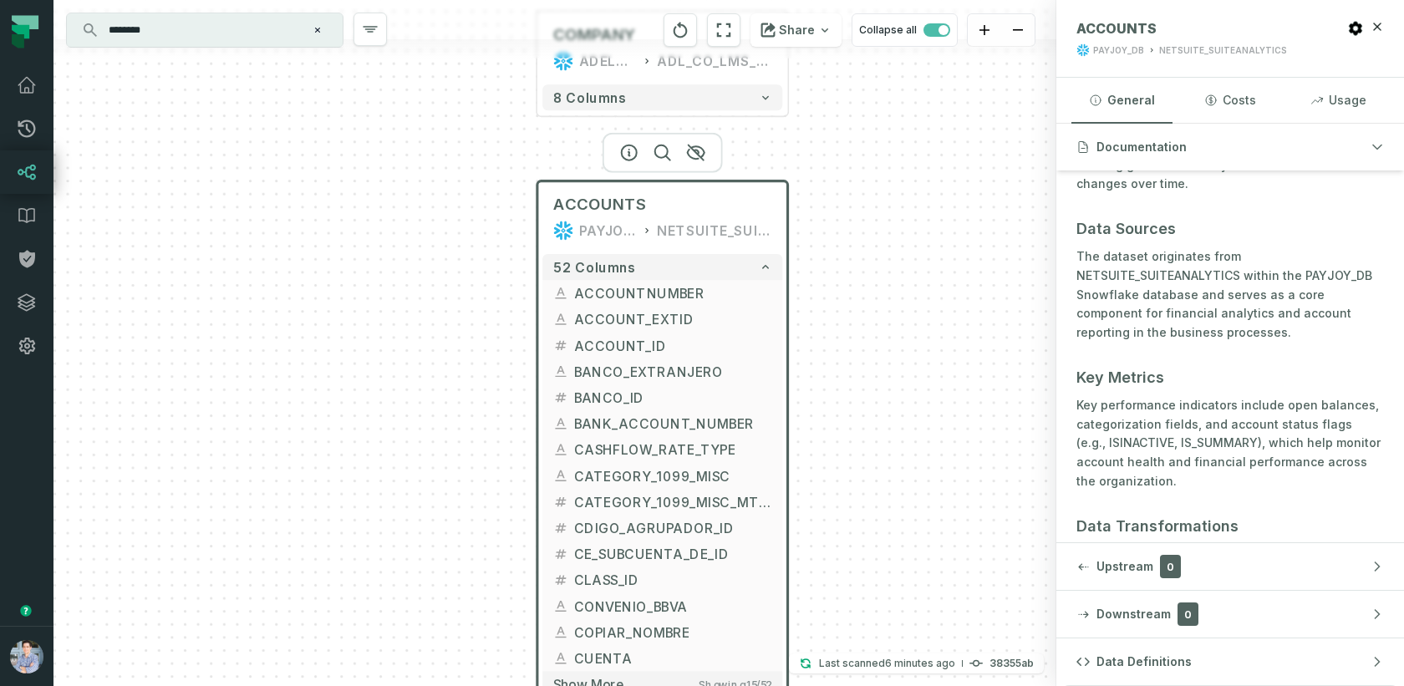
scroll to position [655, 0]
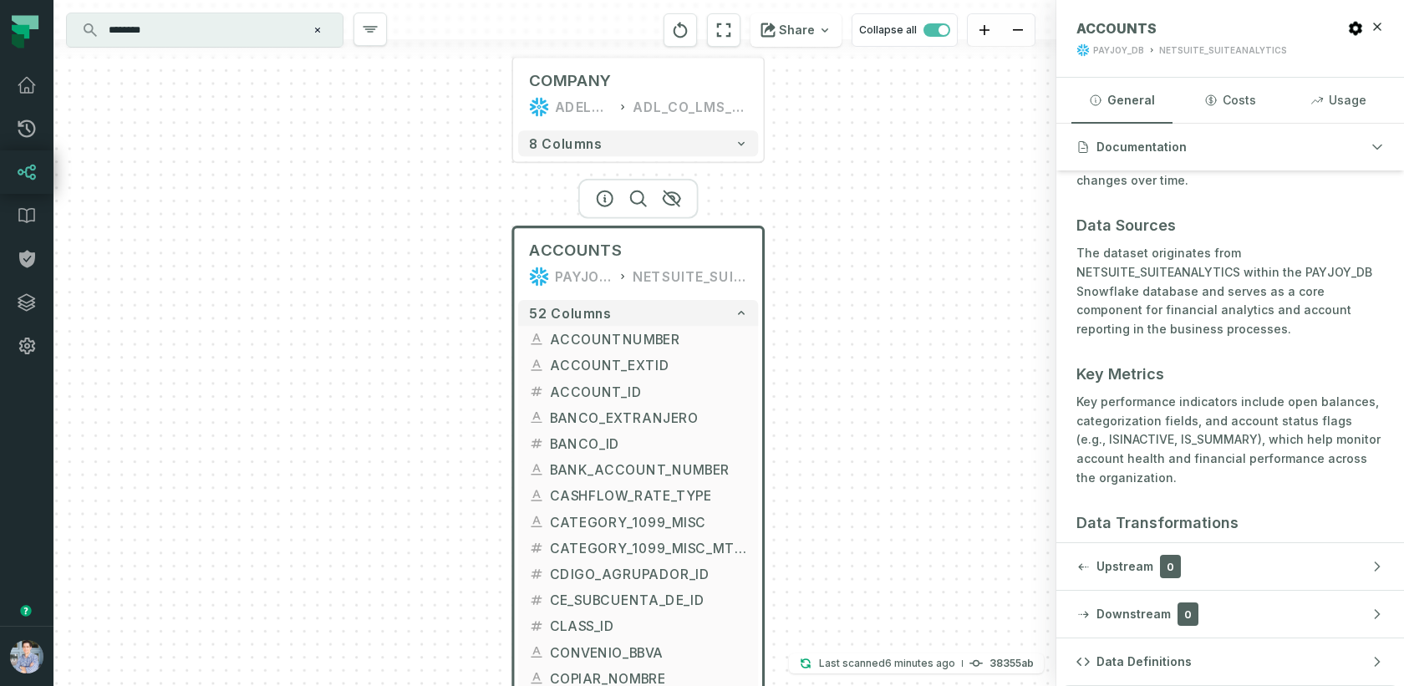
drag, startPoint x: 877, startPoint y: 226, endPoint x: 776, endPoint y: 460, distance: 254.9
click at [776, 460] on div "COMPANY ADELANTOS_DW ADL_CO_LMS_DBO 8 columns ACCOUNTS PAYJOY_DB NETSUITE_SUITE…" at bounding box center [554, 343] width 1003 height 686
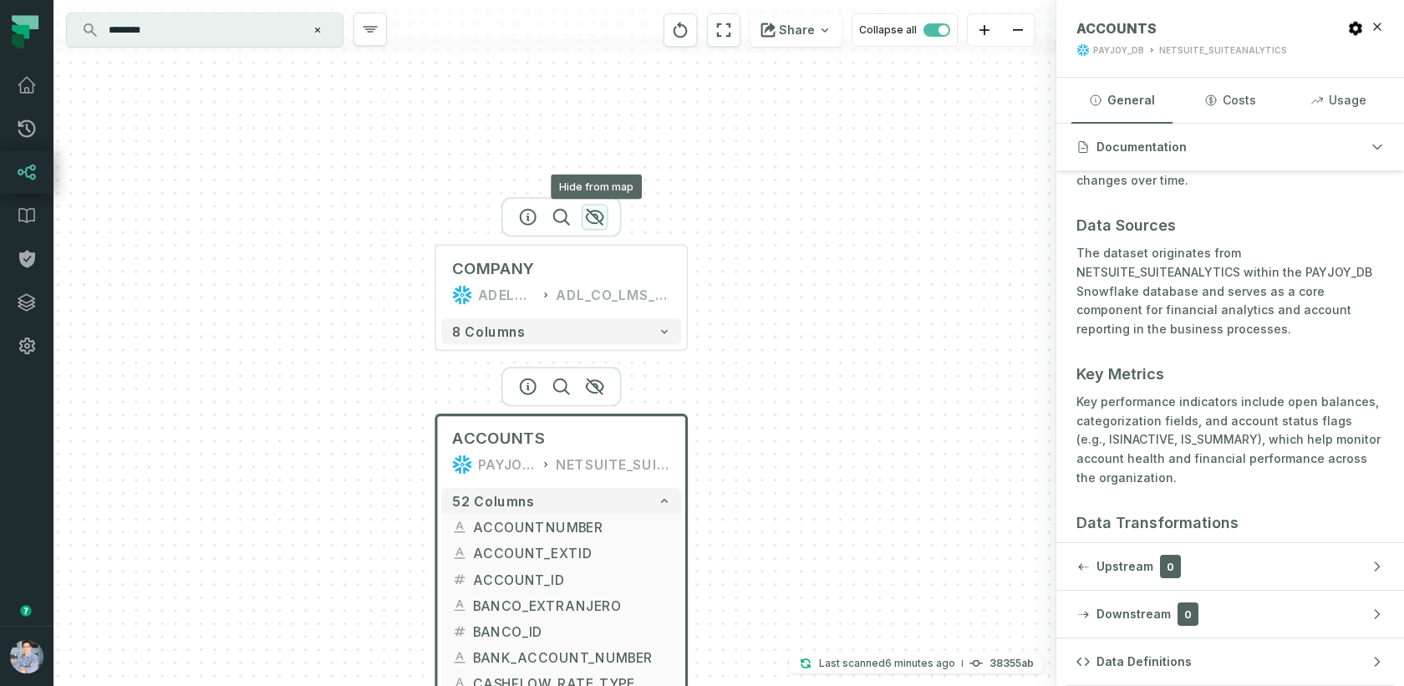
click at [594, 216] on icon "button" at bounding box center [595, 217] width 17 height 15
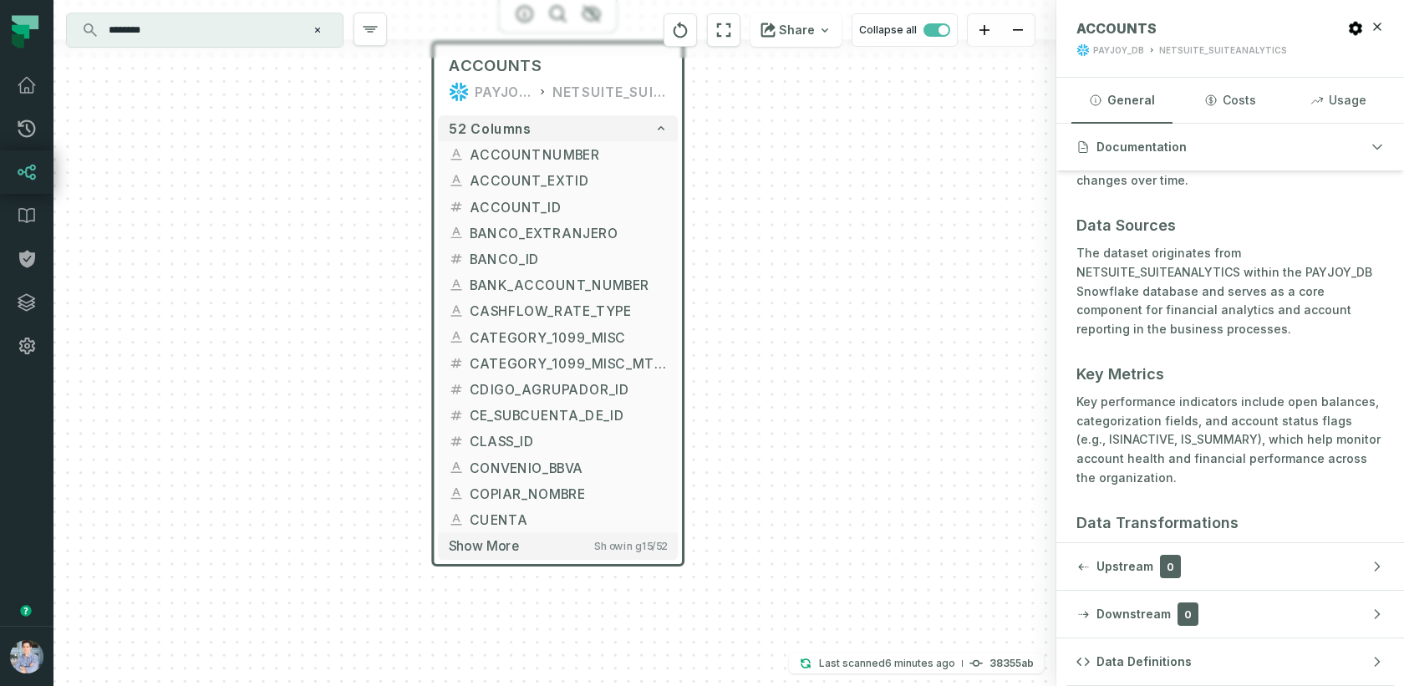
drag, startPoint x: 790, startPoint y: 495, endPoint x: 788, endPoint y: 115, distance: 379.4
click at [788, 115] on div "ACCOUNTS PAYJOY_DB NETSUITE_SUITEANALYTICS 52 columns ACCOUNTNUMBER ACCOUNT_EXT…" at bounding box center [554, 343] width 1003 height 686
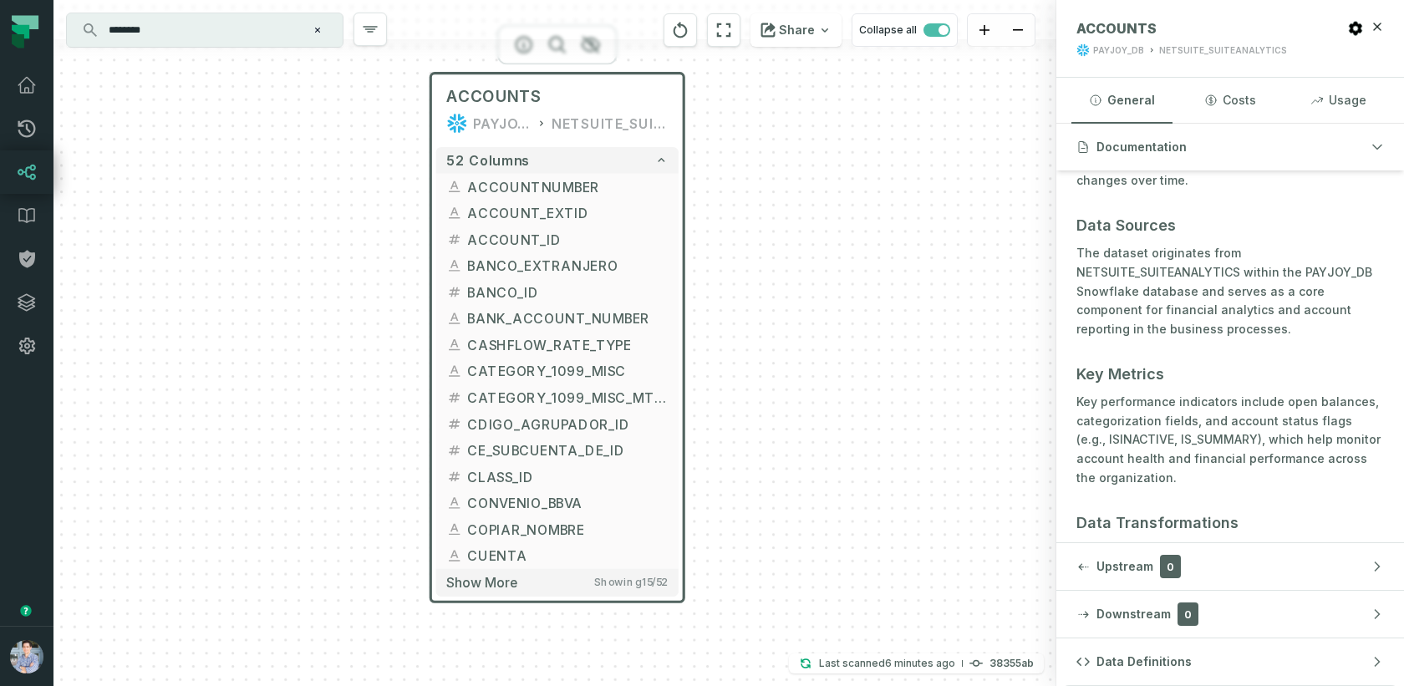
drag, startPoint x: 788, startPoint y: 115, endPoint x: 787, endPoint y: 171, distance: 56.0
click at [787, 171] on div "ACCOUNTS PAYJOY_DB NETSUITE_SUITEANALYTICS 52 columns ACCOUNTNUMBER ACCOUNT_EXT…" at bounding box center [554, 343] width 1003 height 686
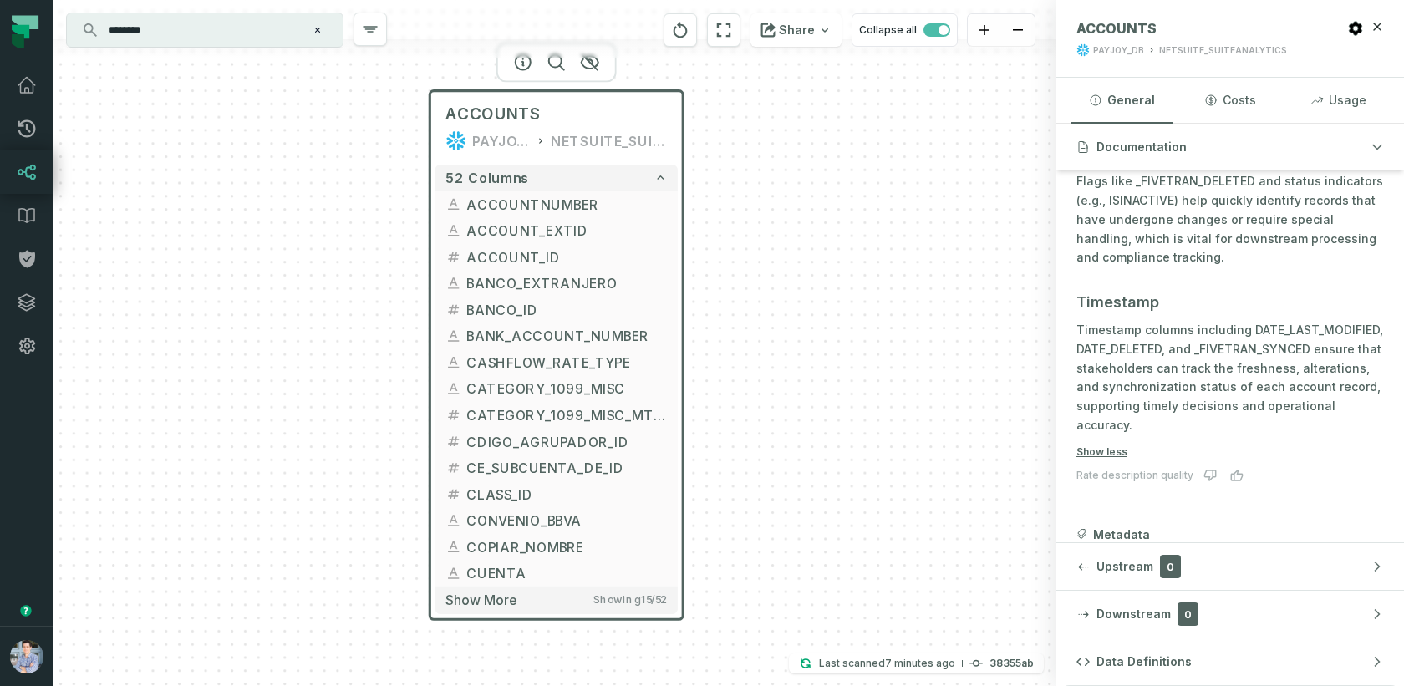
scroll to position [1257, 0]
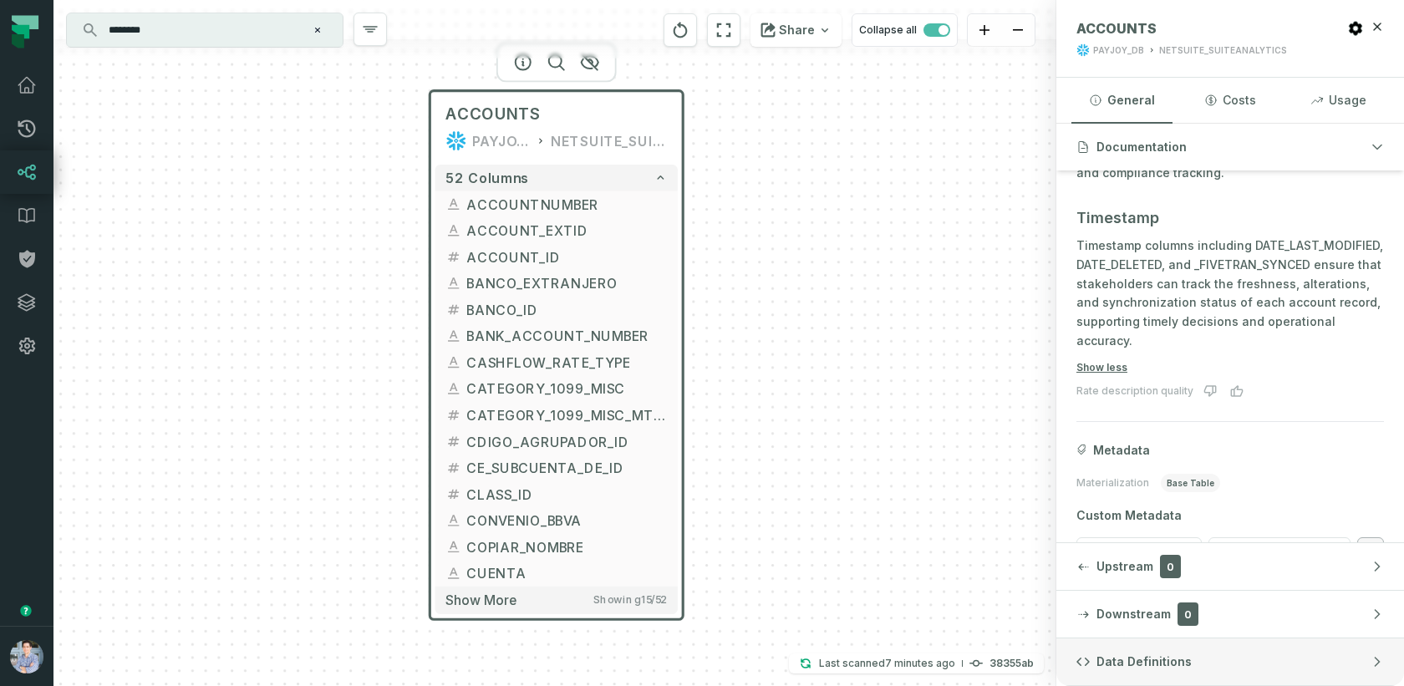
click at [1172, 679] on button "Data Definitions" at bounding box center [1230, 661] width 348 height 47
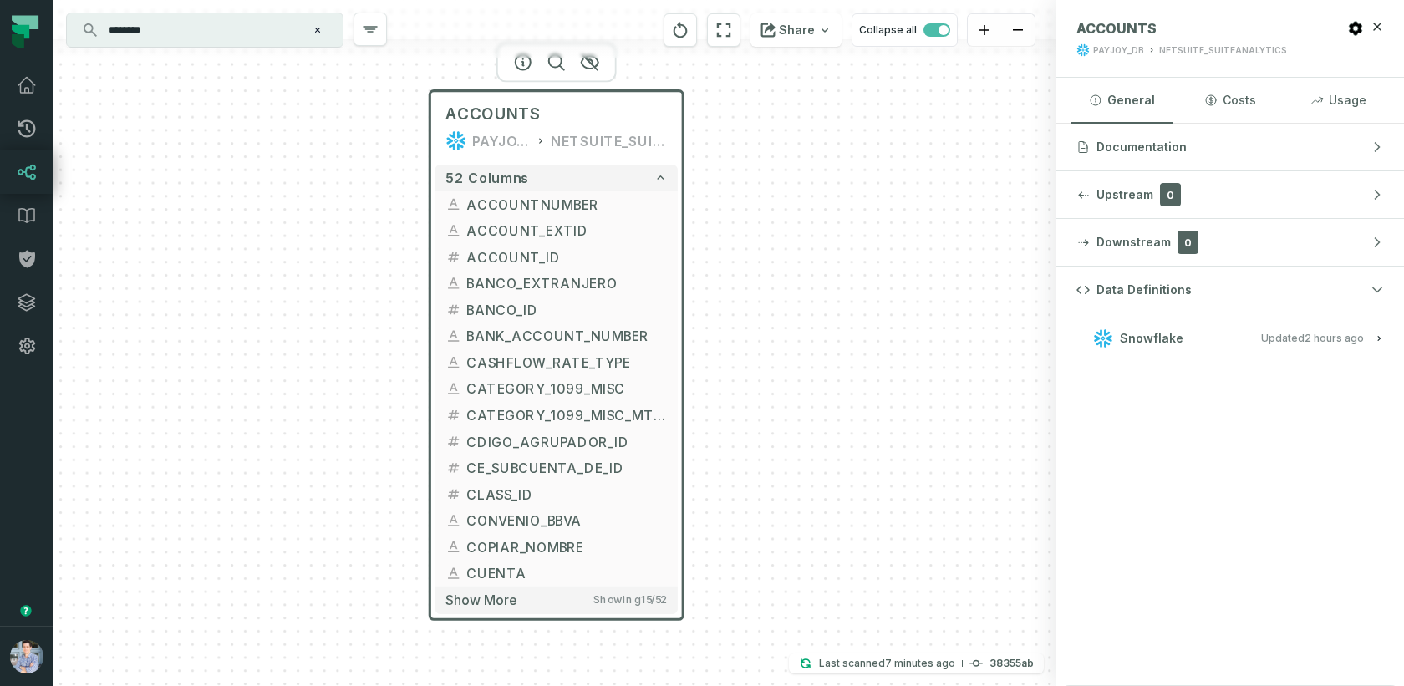
click at [1186, 324] on h3 "Snowflake Updated 9/16/2025, 1:03:36 AM" at bounding box center [1230, 338] width 348 height 50
click at [1230, 336] on button "Snowflake Updated 9/16/2025, 1:03:36 AM" at bounding box center [1230, 338] width 308 height 23
click at [1164, 23] on icon at bounding box center [1169, 28] width 13 height 13
drag, startPoint x: 1158, startPoint y: 49, endPoint x: 1274, endPoint y: 51, distance: 115.3
click at [1274, 51] on div "NETSUITE_SUITEANALYTICS" at bounding box center [1223, 50] width 128 height 13
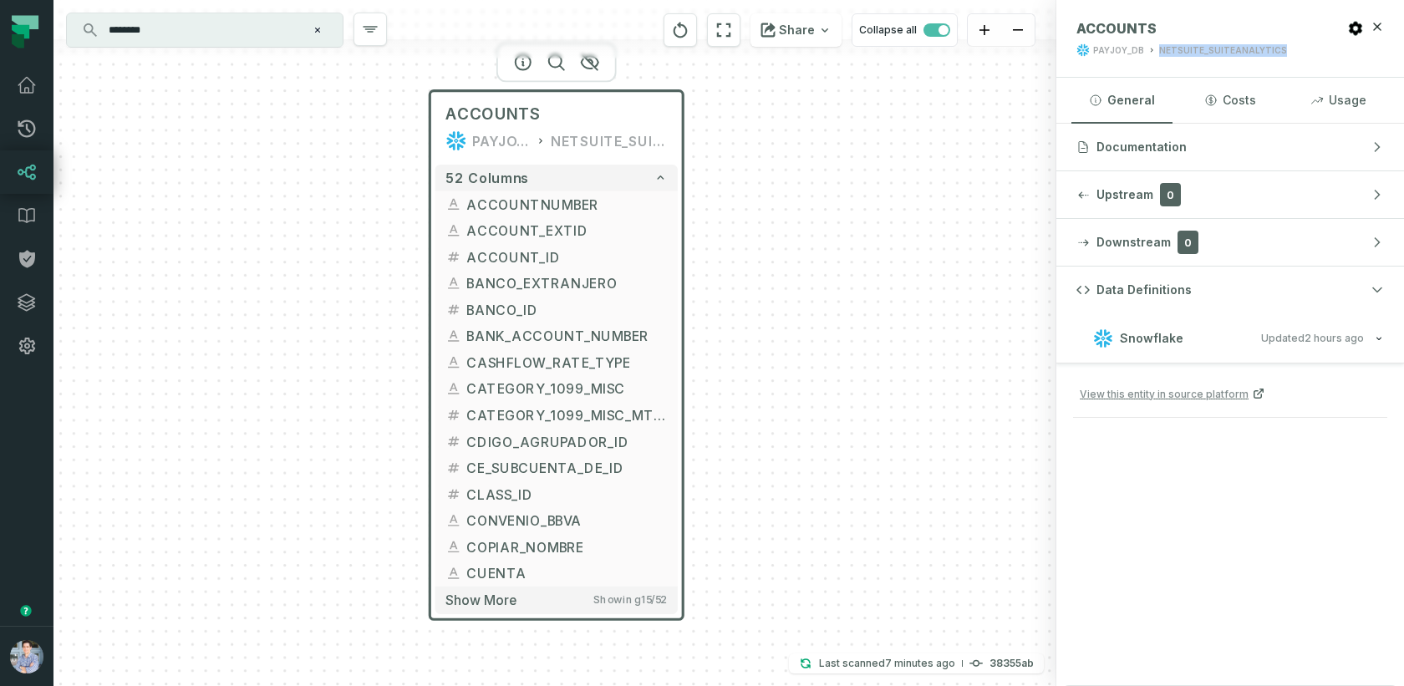
copy div "NETSUITE_SUITEANALYTICS"
click at [1331, 116] on button "Usage" at bounding box center [1338, 100] width 101 height 45
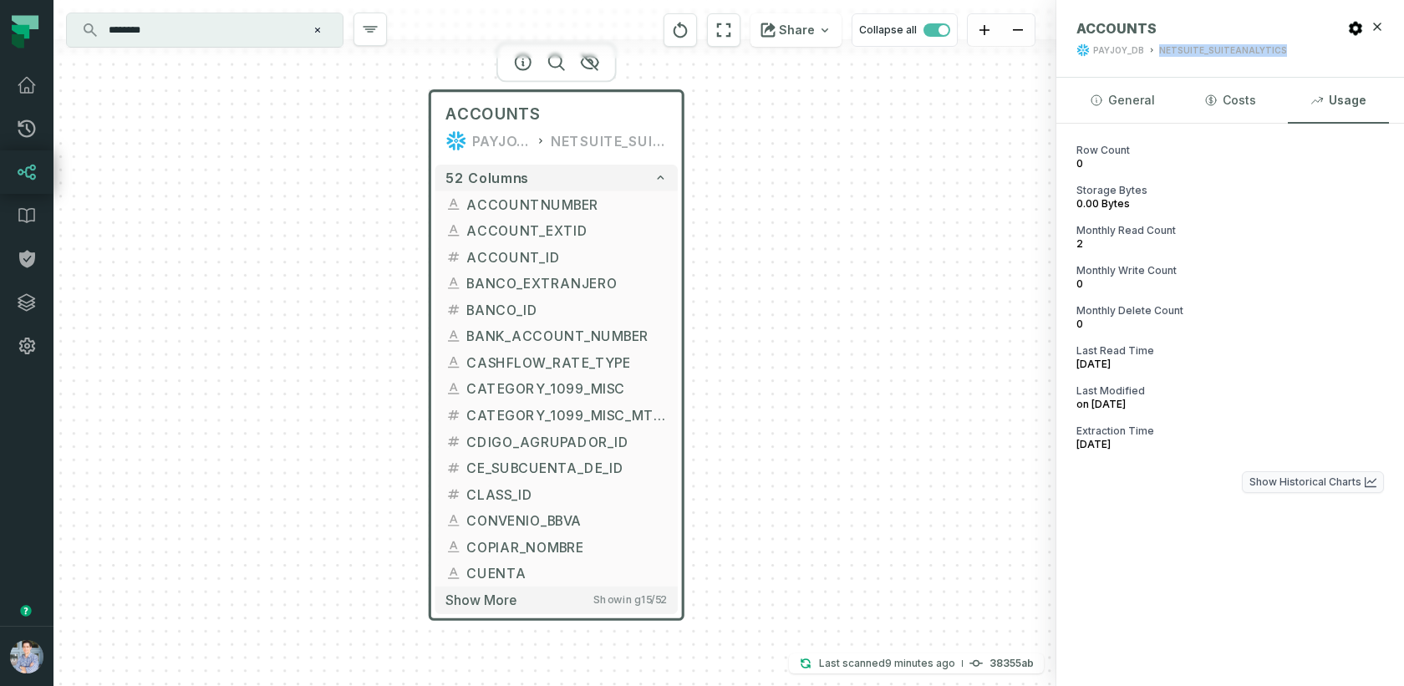
click at [1306, 485] on button "Show Historical Charts" at bounding box center [1313, 482] width 142 height 22
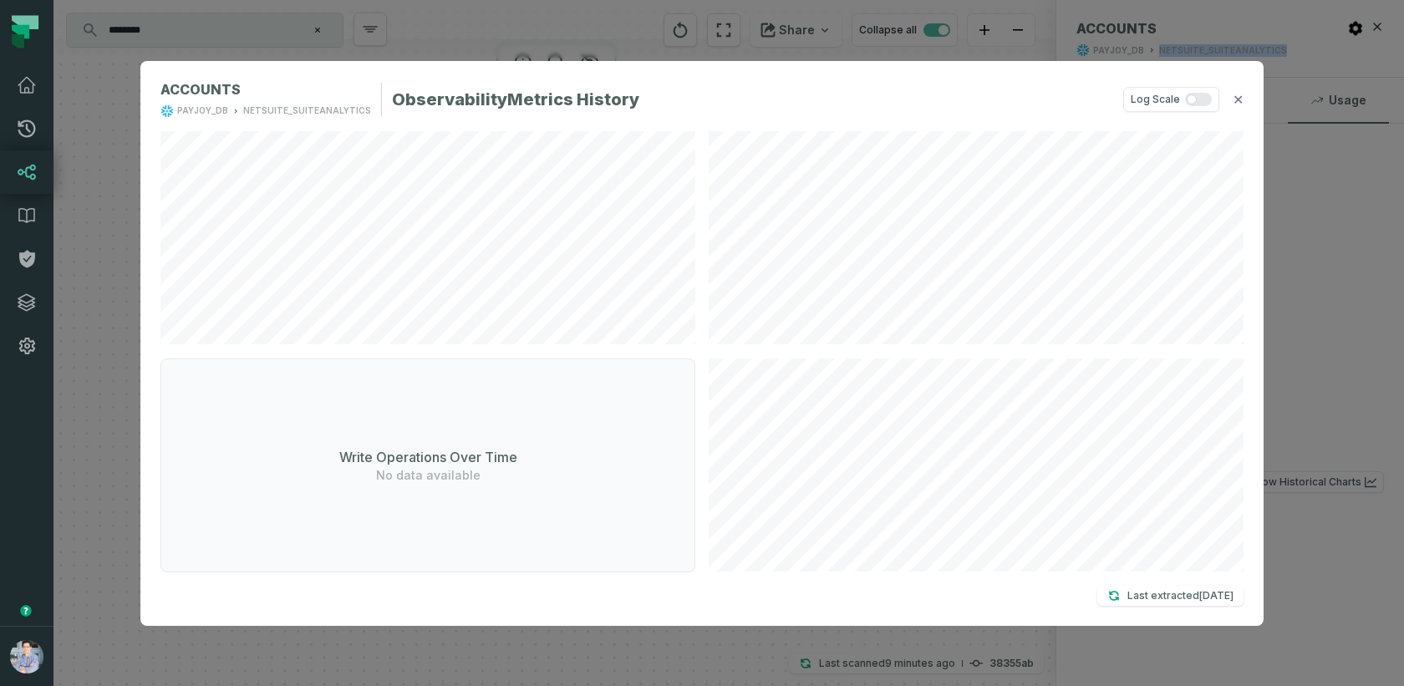
click at [1235, 109] on div "Log Scale ✕" at bounding box center [1183, 99] width 120 height 25
click at [1241, 94] on button "✕" at bounding box center [1238, 99] width 11 height 20
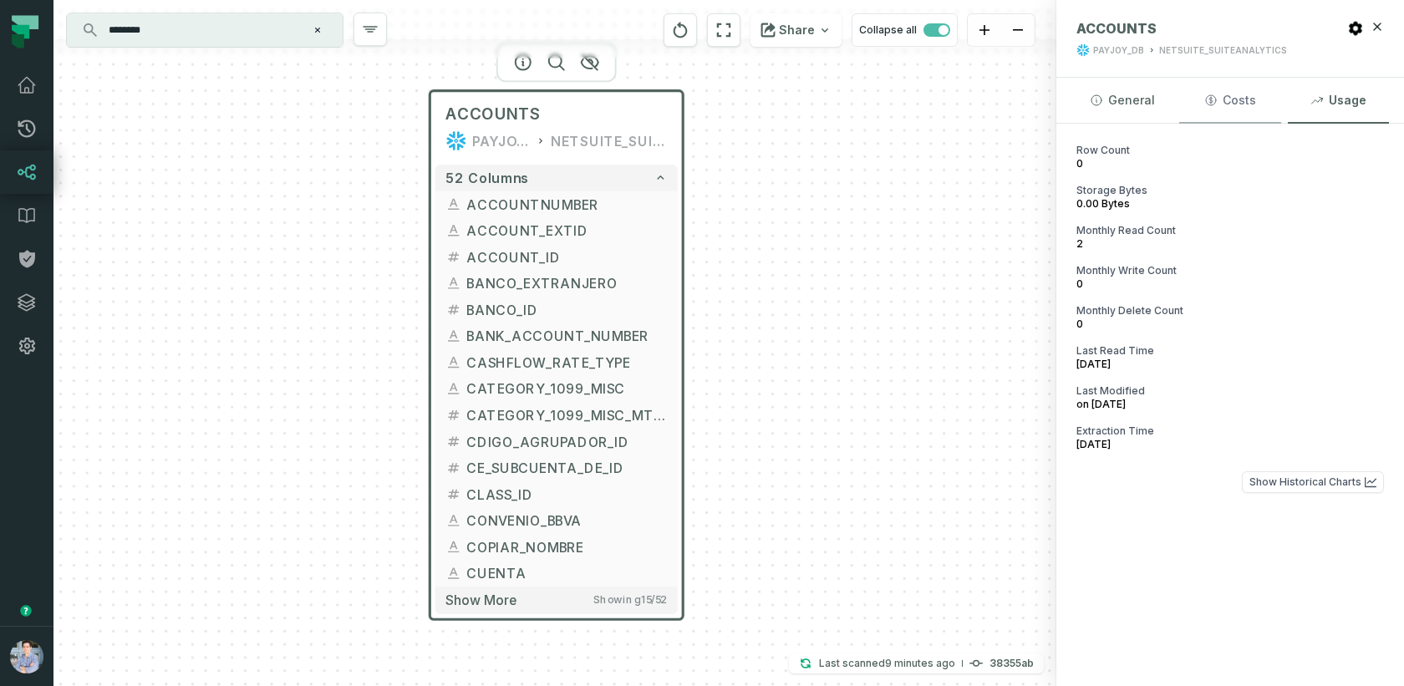
click at [1228, 107] on button "Costs" at bounding box center [1229, 100] width 101 height 45
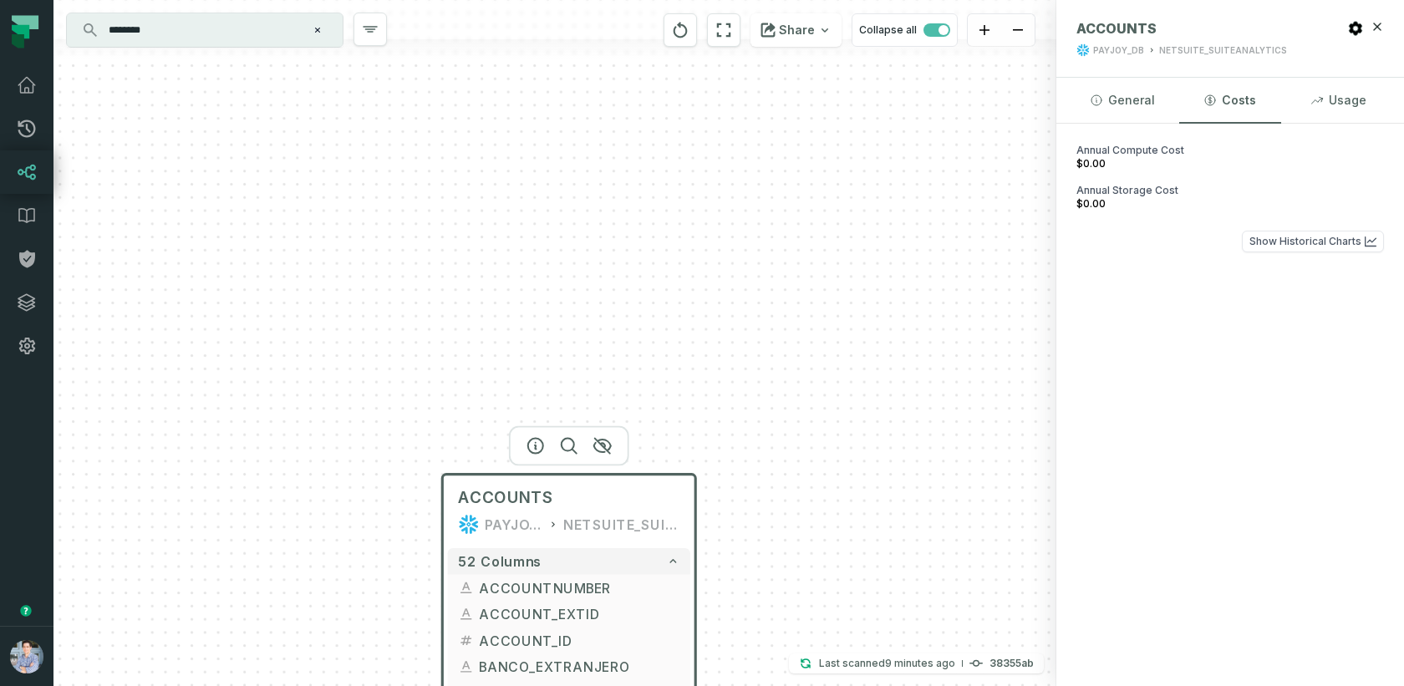
drag, startPoint x: 610, startPoint y: 154, endPoint x: 621, endPoint y: 532, distance: 378.7
click at [621, 532] on div "ACCOUNTS PAYJOY_DB NETSUITE_SUITEANALYTICS" at bounding box center [569, 512] width 242 height 64
click at [236, 22] on input "********" at bounding box center [203, 30] width 209 height 27
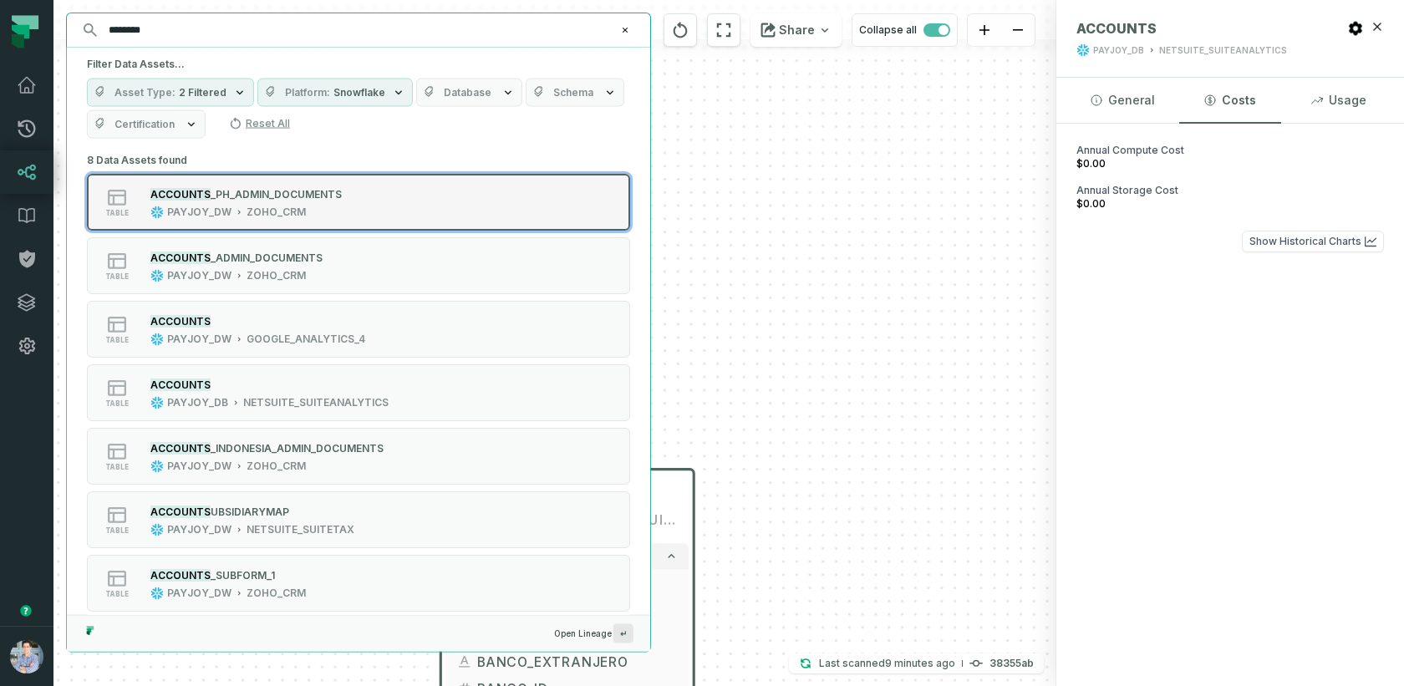
click at [251, 206] on div "ZOHO_CRM" at bounding box center [276, 212] width 59 height 13
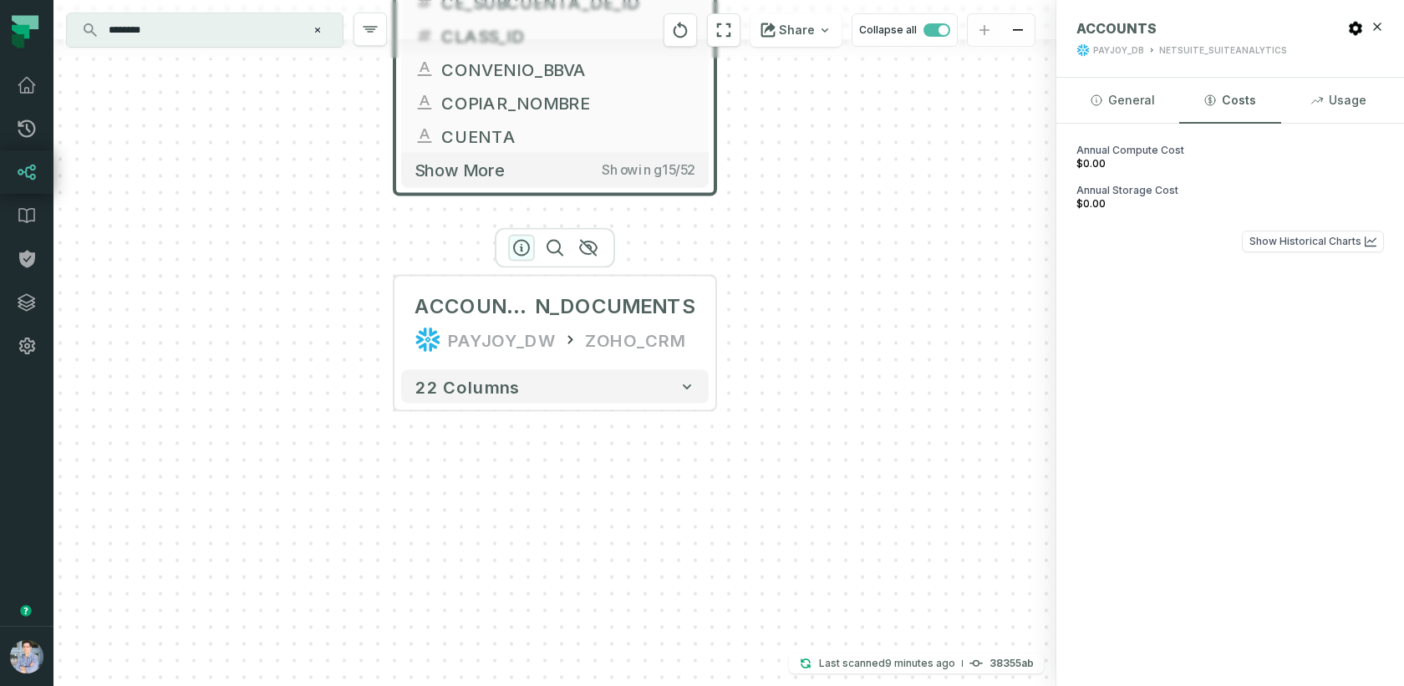
click at [522, 249] on icon "button" at bounding box center [521, 248] width 20 height 20
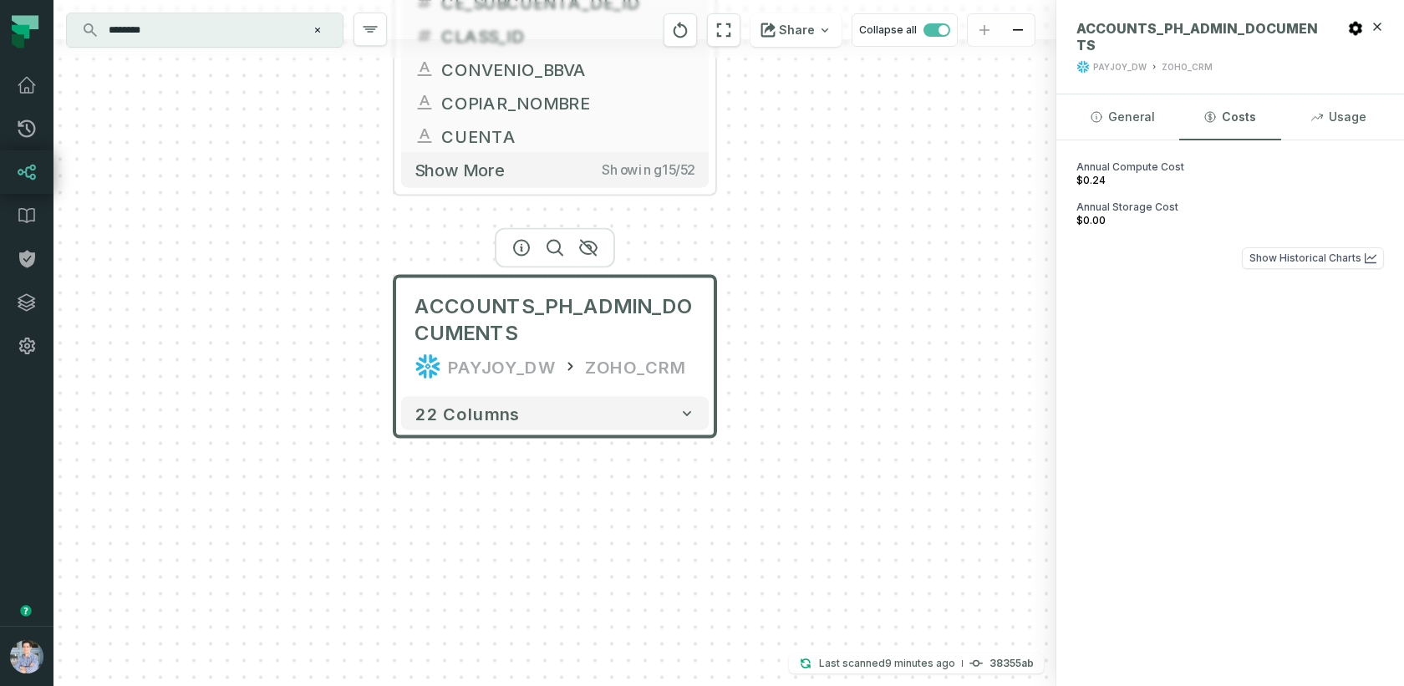
click at [191, 45] on div "******** ⌘ K" at bounding box center [205, 29] width 276 height 33
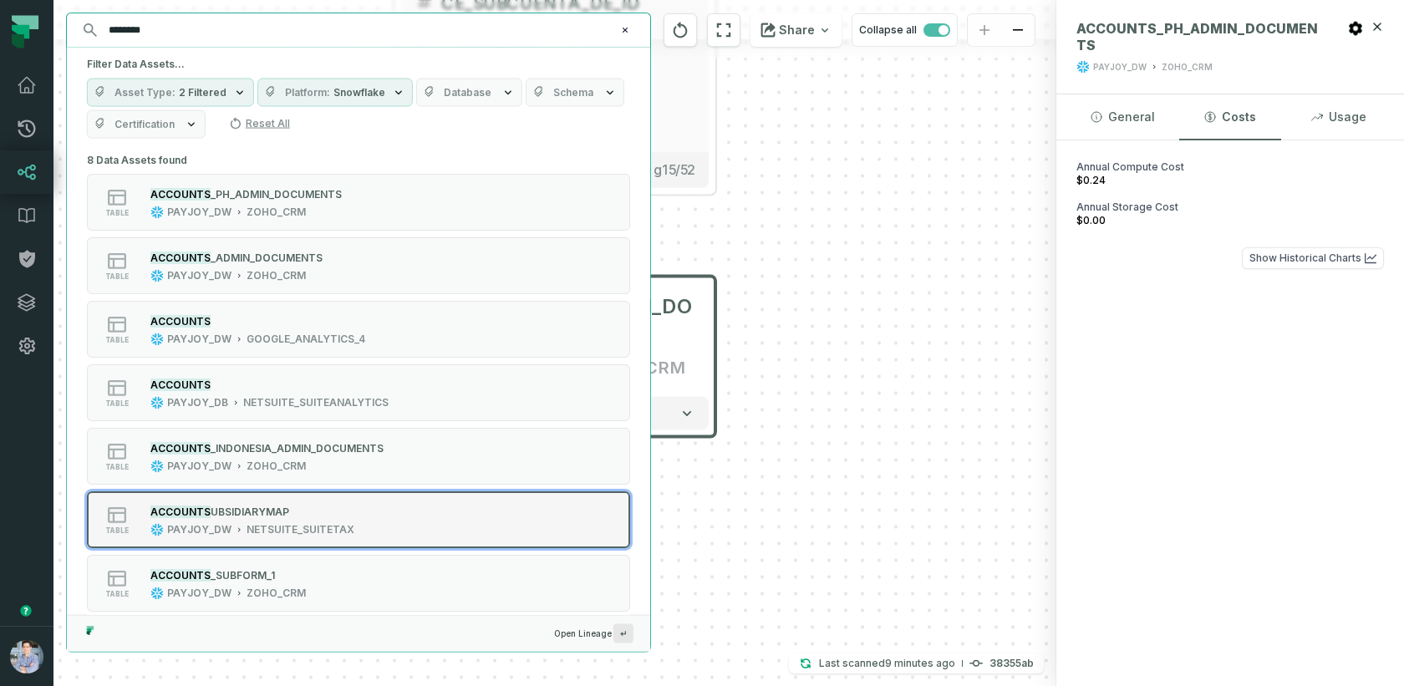
click at [206, 514] on mark "ACCOUNTS" at bounding box center [180, 511] width 60 height 13
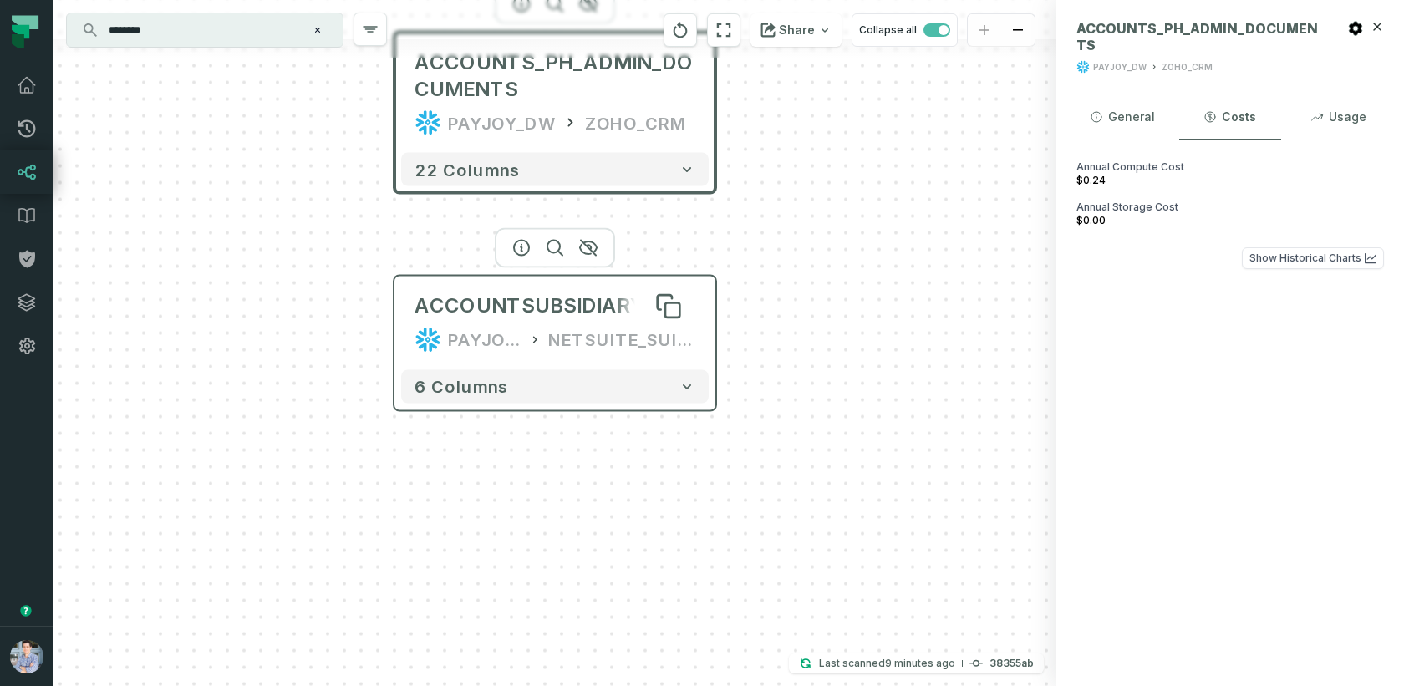
click at [516, 314] on div "ACCOUNTSUBSIDIARYMAP" at bounding box center [553, 305] width 277 height 27
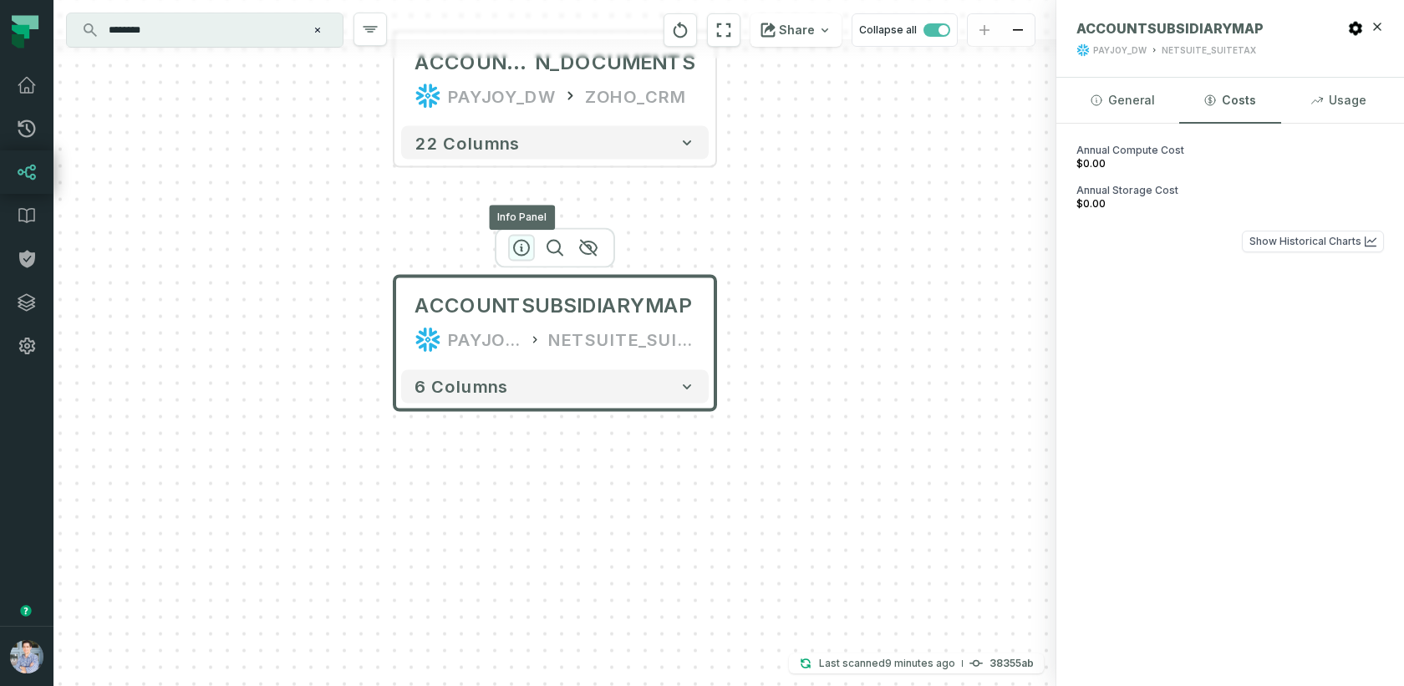
click at [526, 250] on icon "button" at bounding box center [521, 248] width 20 height 20
click at [1124, 88] on button "General" at bounding box center [1121, 100] width 101 height 45
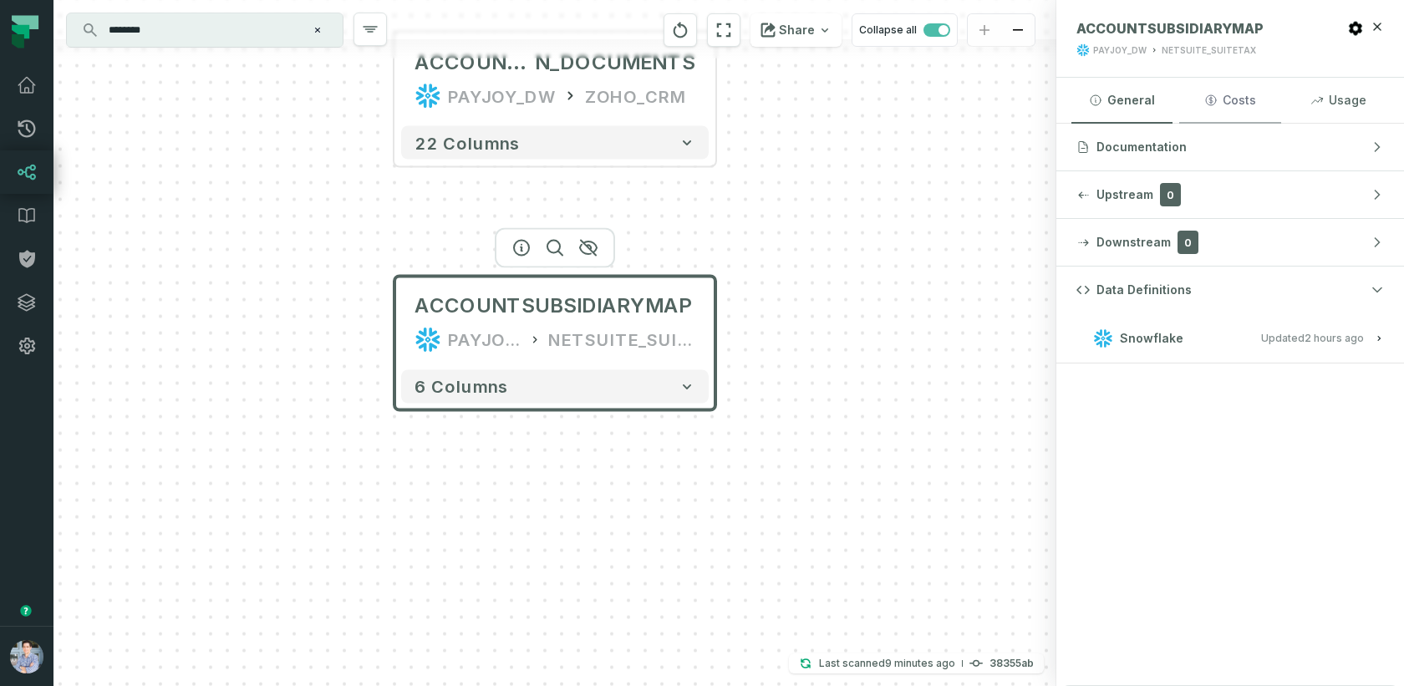
click at [1208, 104] on icon "button" at bounding box center [1210, 100] width 13 height 13
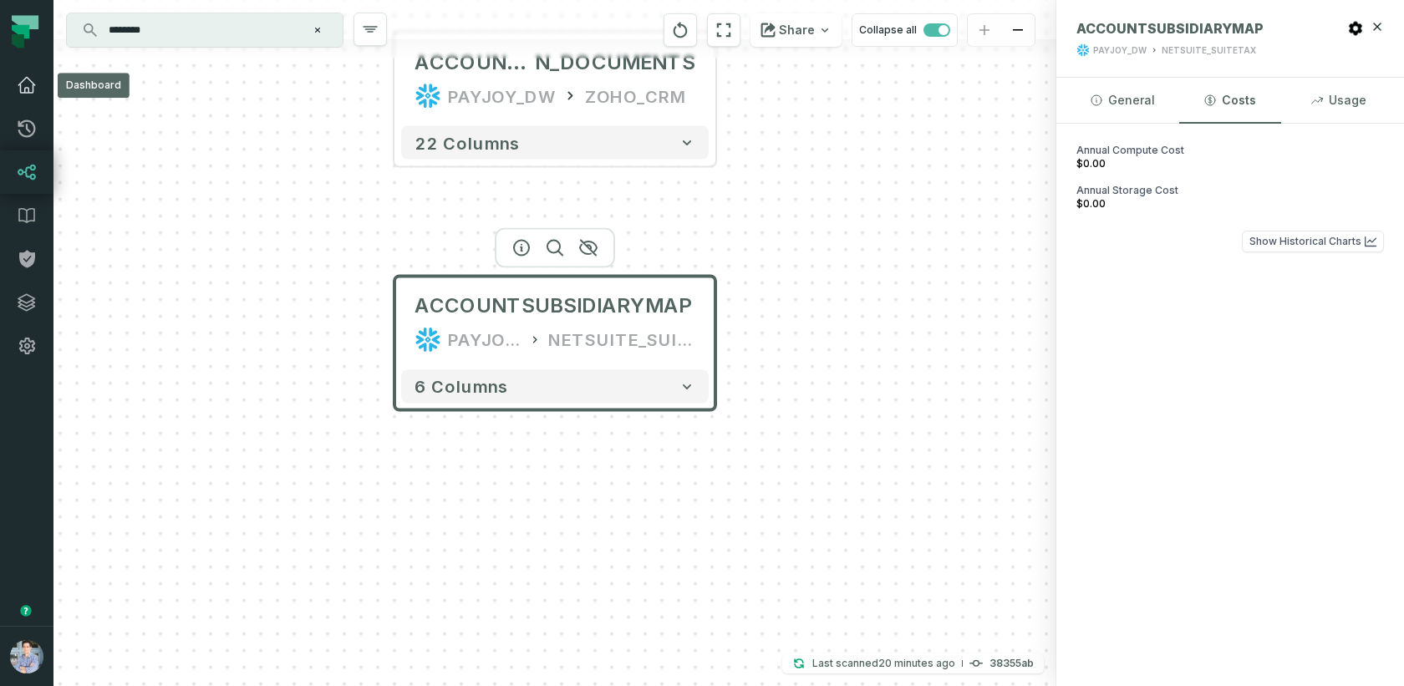
click at [15, 69] on link "Dashboard" at bounding box center [26, 85] width 53 height 43
